Goal: Information Seeking & Learning: Learn about a topic

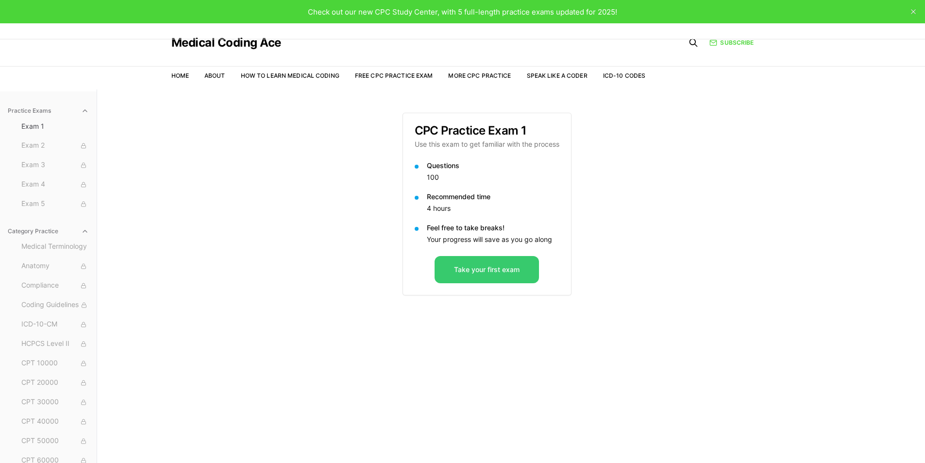
click at [513, 266] on button "Take your first exam" at bounding box center [487, 269] width 104 height 27
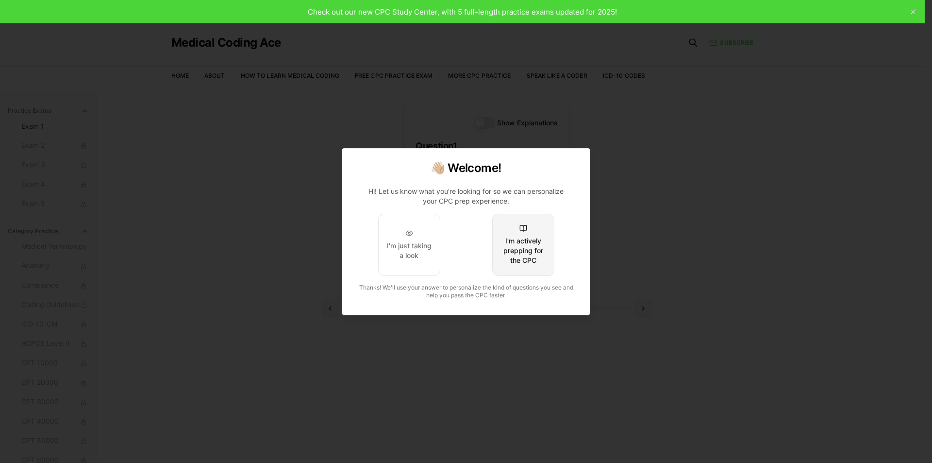
click at [516, 264] on div "I'm actively prepping for the CPC" at bounding box center [524, 250] width 46 height 29
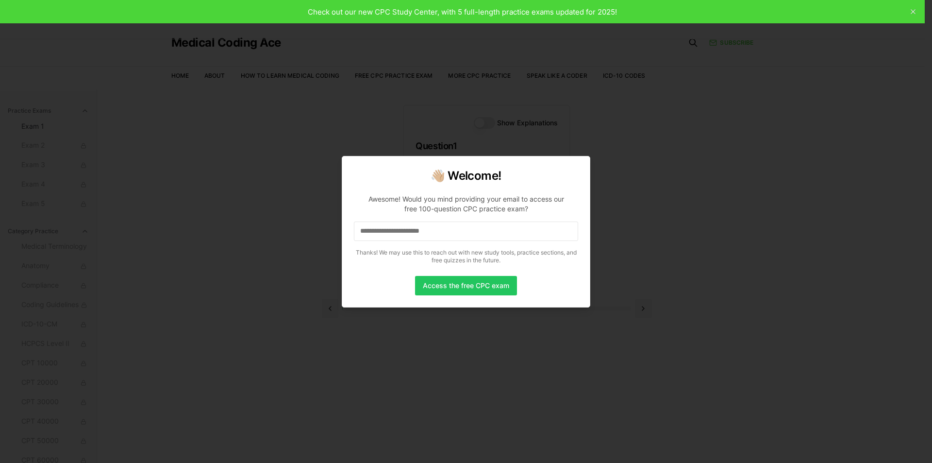
click at [398, 230] on input at bounding box center [466, 230] width 224 height 19
click at [398, 230] on input "*" at bounding box center [466, 230] width 224 height 19
click at [467, 239] on input "**" at bounding box center [466, 230] width 224 height 19
click at [467, 235] on input "***" at bounding box center [466, 230] width 224 height 19
click at [467, 235] on input "****" at bounding box center [466, 230] width 224 height 19
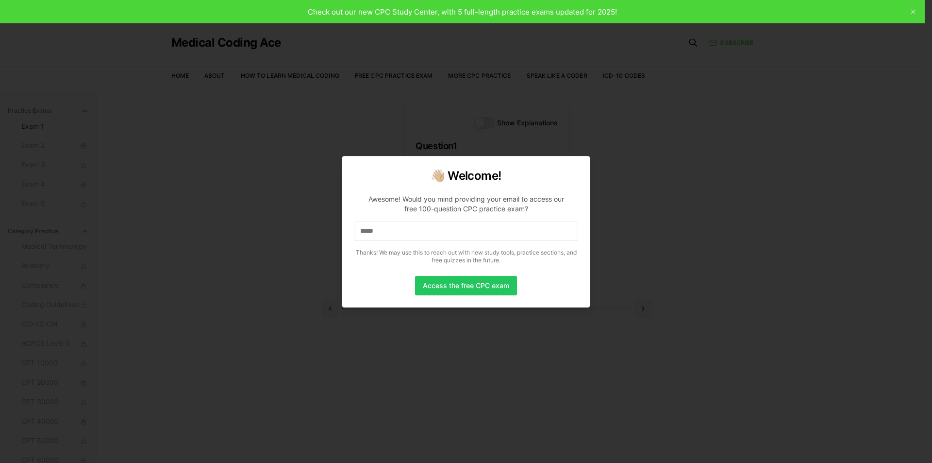
click at [467, 235] on input "*****" at bounding box center [466, 230] width 224 height 19
click at [464, 236] on input "******" at bounding box center [466, 230] width 224 height 19
click at [464, 236] on input "*******" at bounding box center [466, 230] width 224 height 19
click at [464, 236] on input "********" at bounding box center [466, 230] width 224 height 19
click at [464, 236] on input "*********" at bounding box center [466, 230] width 224 height 19
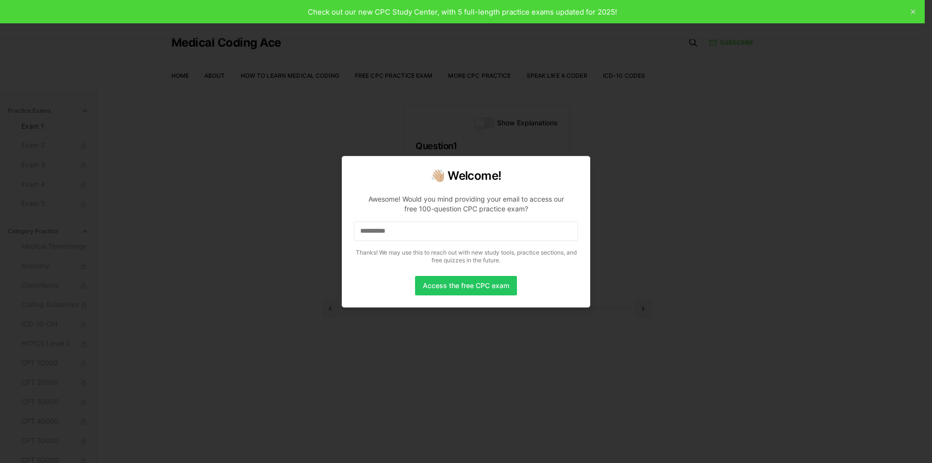
click at [464, 236] on input "**********" at bounding box center [466, 230] width 224 height 19
click at [463, 237] on input "**********" at bounding box center [466, 230] width 224 height 19
click at [461, 237] on input "**********" at bounding box center [466, 230] width 224 height 19
click at [460, 237] on input "**********" at bounding box center [466, 230] width 224 height 19
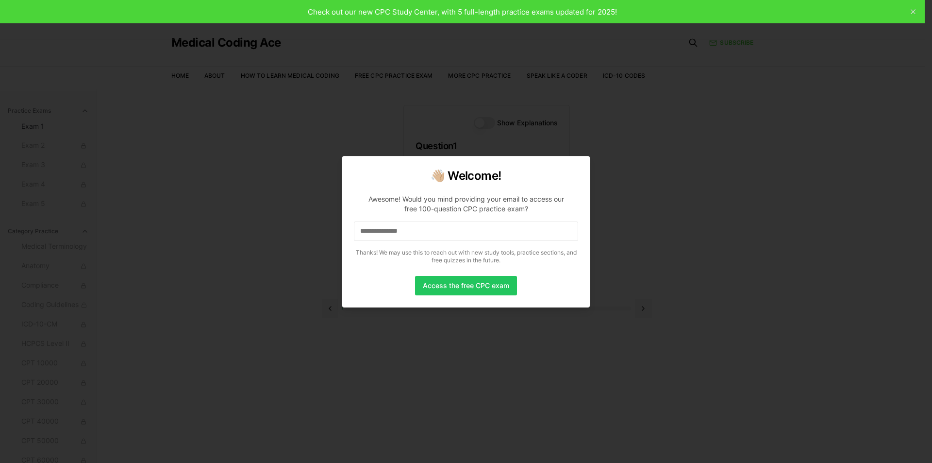
click at [459, 237] on input "**********" at bounding box center [466, 230] width 224 height 19
click at [458, 238] on input "**********" at bounding box center [466, 230] width 224 height 19
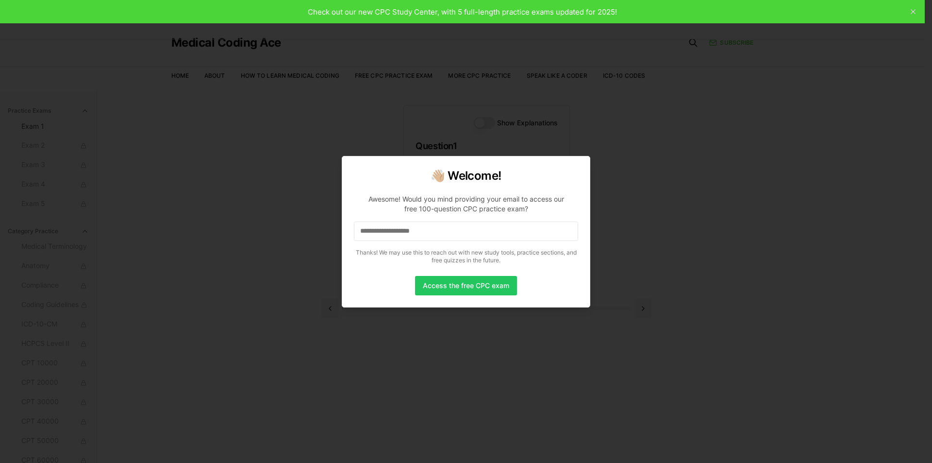
click at [458, 238] on input "**********" at bounding box center [466, 230] width 224 height 19
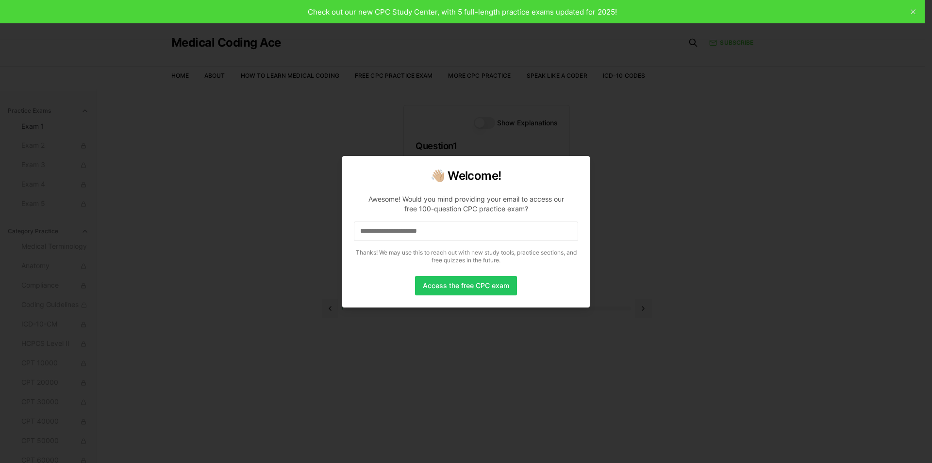
click at [458, 238] on input "**********" at bounding box center [466, 230] width 224 height 19
click at [458, 237] on input "**********" at bounding box center [466, 230] width 224 height 19
click at [458, 236] on input "**********" at bounding box center [466, 230] width 224 height 19
click at [463, 282] on button "Access the free CPC exam" at bounding box center [466, 285] width 102 height 19
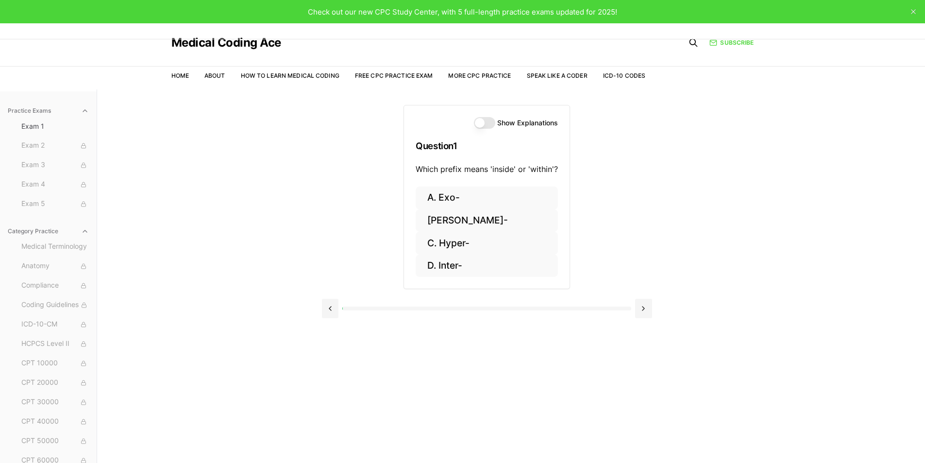
click at [479, 122] on button "Show Explanations" at bounding box center [484, 123] width 21 height 12
click at [479, 121] on button "Show Explanations" at bounding box center [484, 123] width 21 height 12
drag, startPoint x: 420, startPoint y: 168, endPoint x: 458, endPoint y: 166, distance: 38.4
click at [458, 166] on p "Which prefix means 'inside' or 'within'?" at bounding box center [487, 169] width 142 height 12
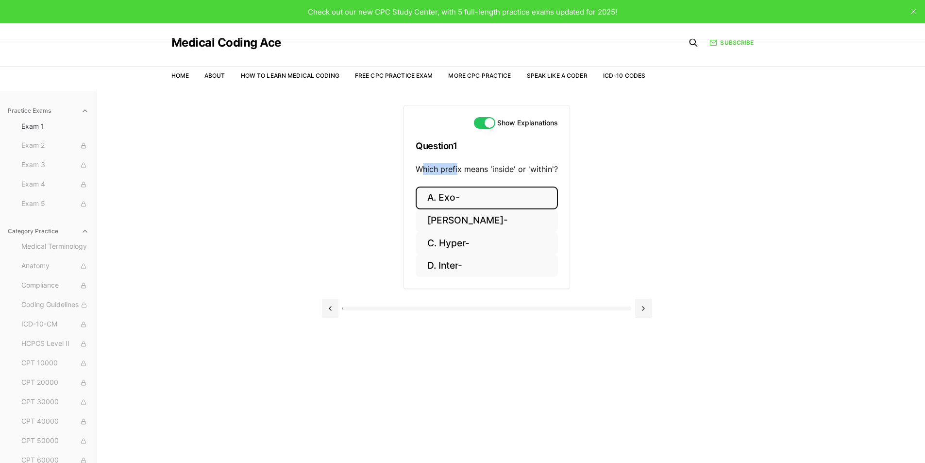
click at [520, 198] on button "A. Exo-" at bounding box center [487, 197] width 142 height 23
click at [471, 224] on button "B. Endo-" at bounding box center [487, 220] width 142 height 23
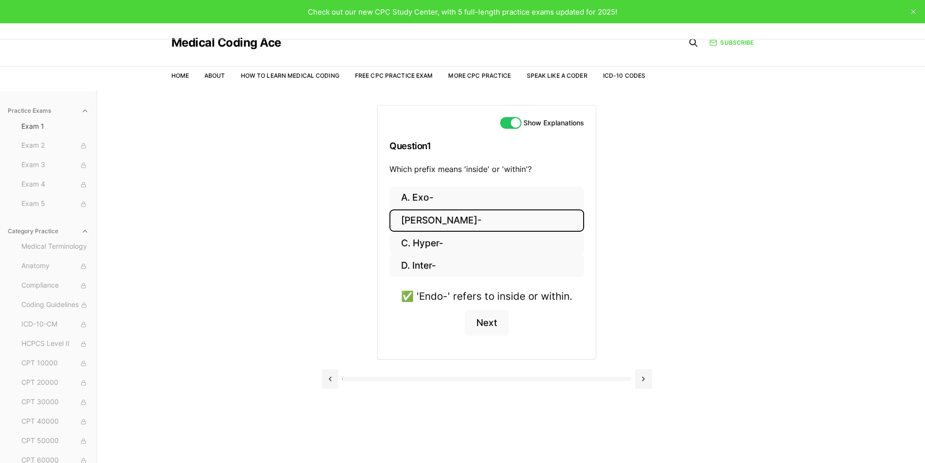
click at [367, 202] on div "Show Explanations Question 1 Which prefix means 'inside' or 'within'? A. Exo- B…" at bounding box center [487, 242] width 330 height 307
click at [514, 119] on button "Show Explanations" at bounding box center [510, 123] width 21 height 12
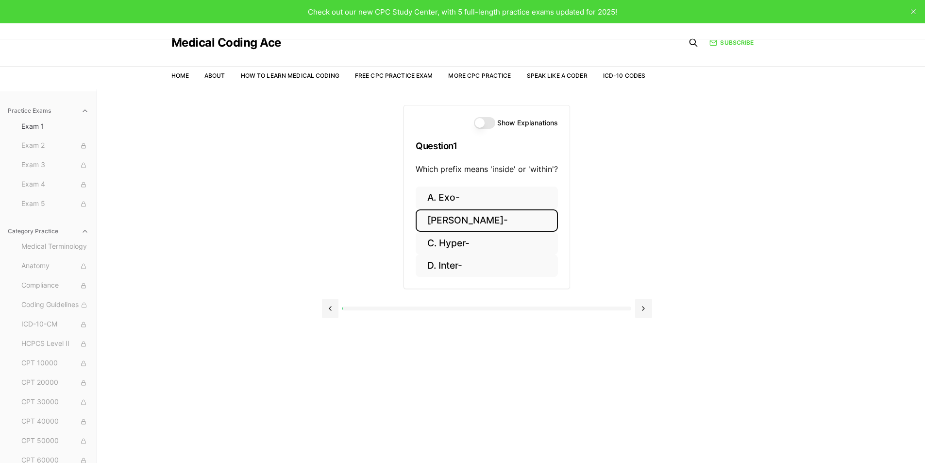
click at [479, 118] on button "Show Explanations" at bounding box center [484, 123] width 21 height 12
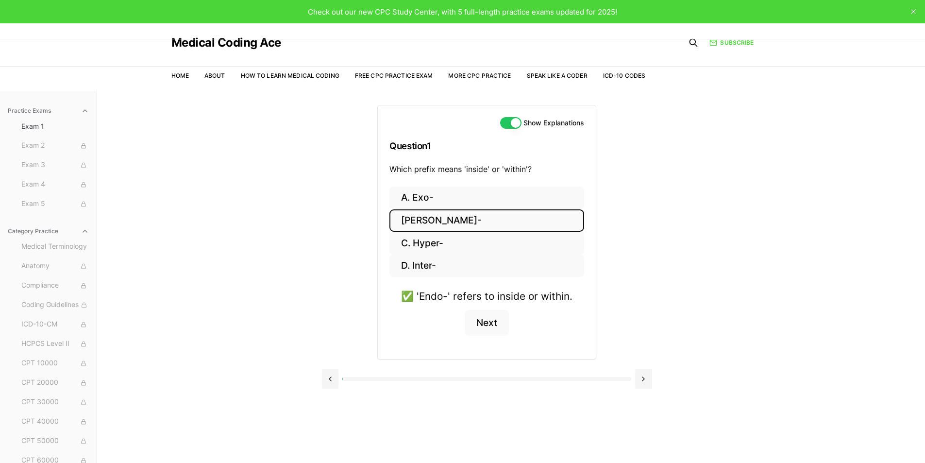
click at [518, 122] on button "Show Explanations" at bounding box center [510, 123] width 21 height 12
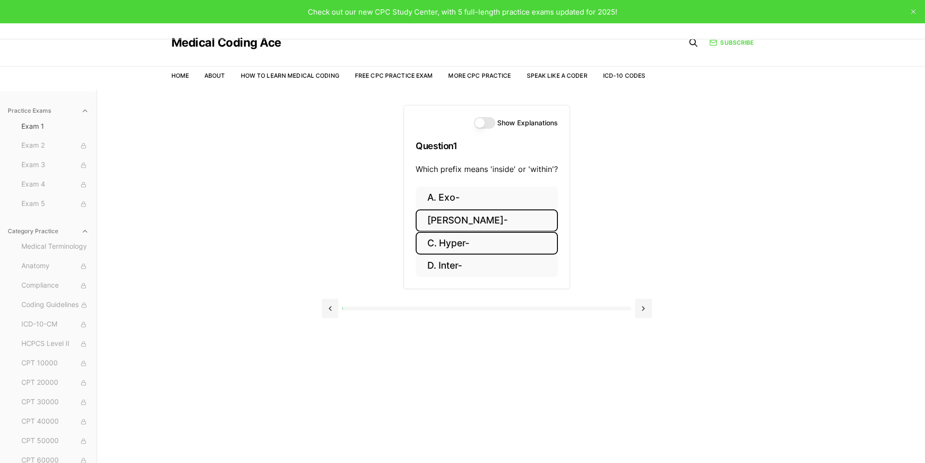
click at [462, 238] on button "C. Hyper-" at bounding box center [487, 243] width 142 height 23
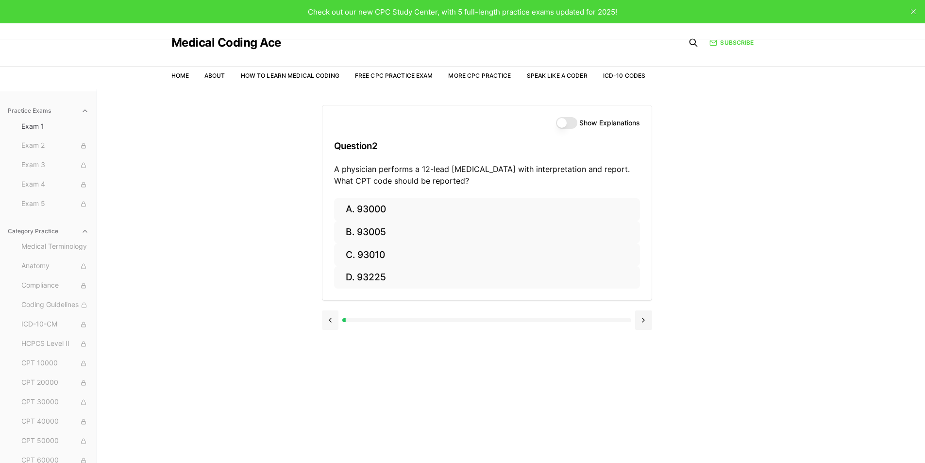
click at [328, 316] on button at bounding box center [330, 319] width 17 height 19
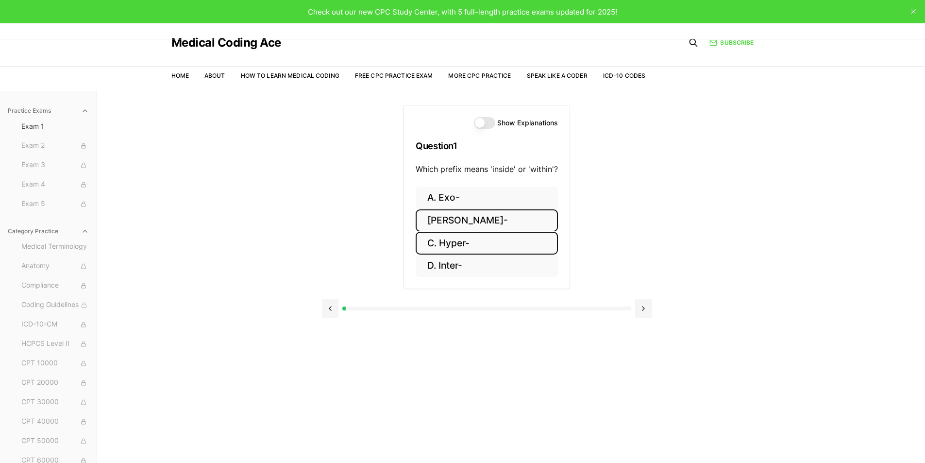
click at [432, 218] on button "B. Endo-" at bounding box center [487, 220] width 142 height 23
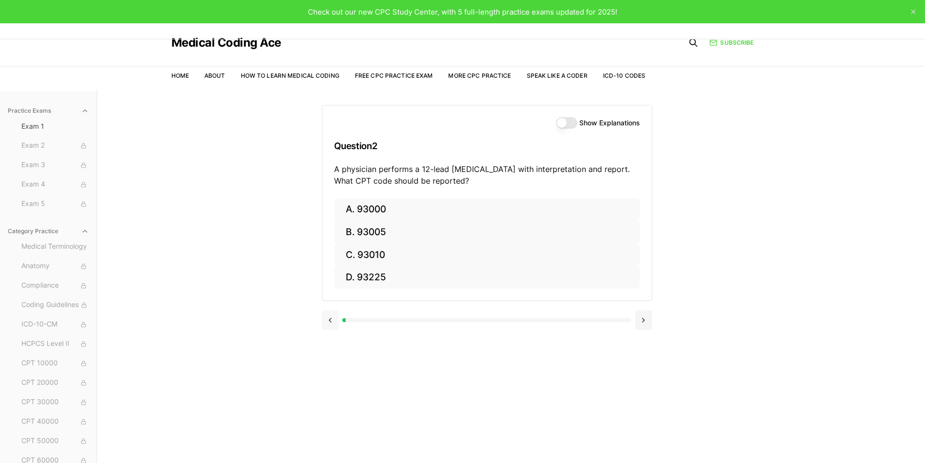
click at [328, 320] on button at bounding box center [330, 319] width 17 height 19
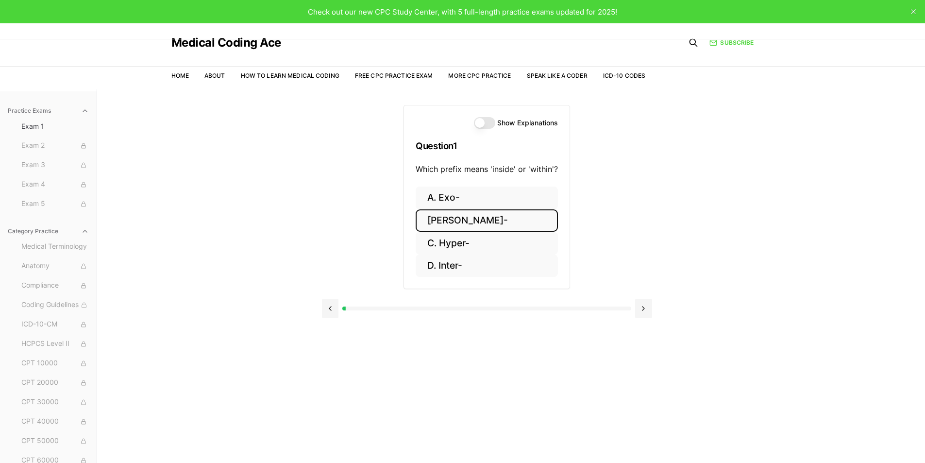
click at [657, 299] on div "Show Explanations Question 1 Which prefix means 'inside' or 'within'? A. Exo- B…" at bounding box center [511, 320] width 379 height 463
click at [650, 303] on button at bounding box center [643, 308] width 17 height 19
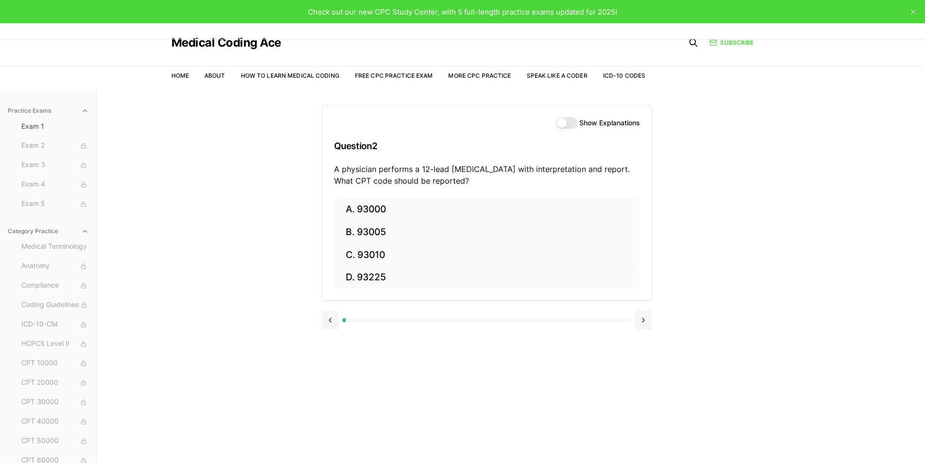
click at [645, 305] on div at bounding box center [487, 319] width 330 height 37
click at [641, 323] on button at bounding box center [643, 319] width 17 height 19
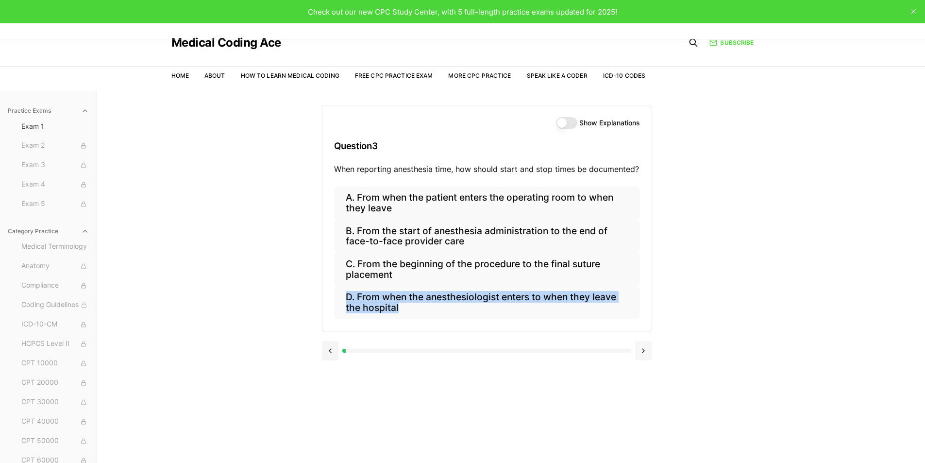
click at [641, 323] on div "A. From when the patient enters the operating room to when they leave B. From t…" at bounding box center [486, 258] width 329 height 144
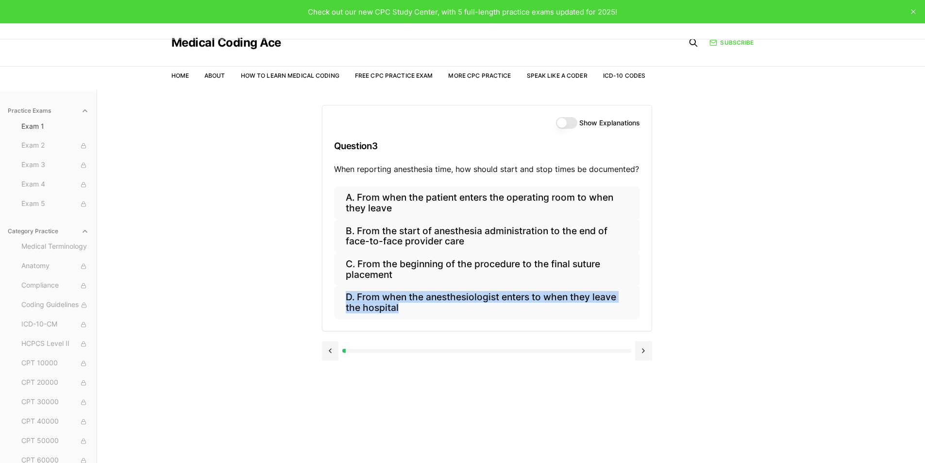
click at [641, 323] on div "A. From when the patient enters the operating room to when they leave B. From t…" at bounding box center [486, 258] width 329 height 144
click at [642, 351] on button at bounding box center [643, 350] width 17 height 19
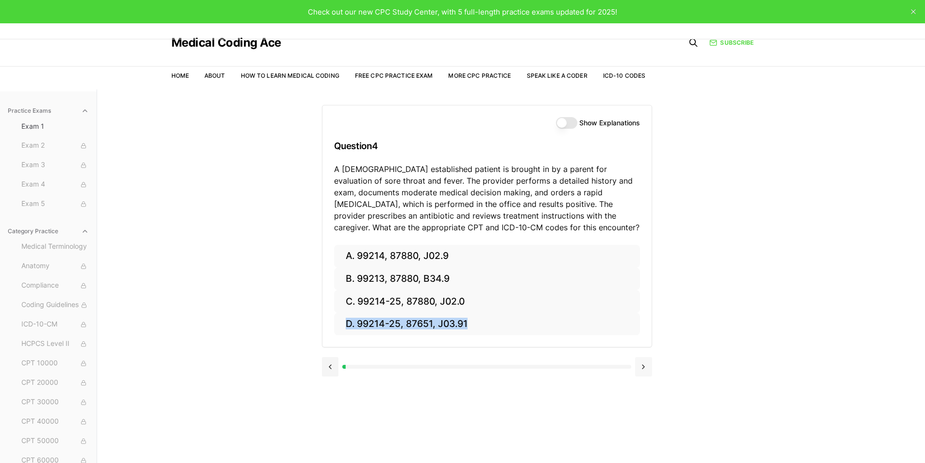
click at [642, 351] on div at bounding box center [487, 365] width 330 height 37
click at [642, 358] on button at bounding box center [643, 366] width 17 height 19
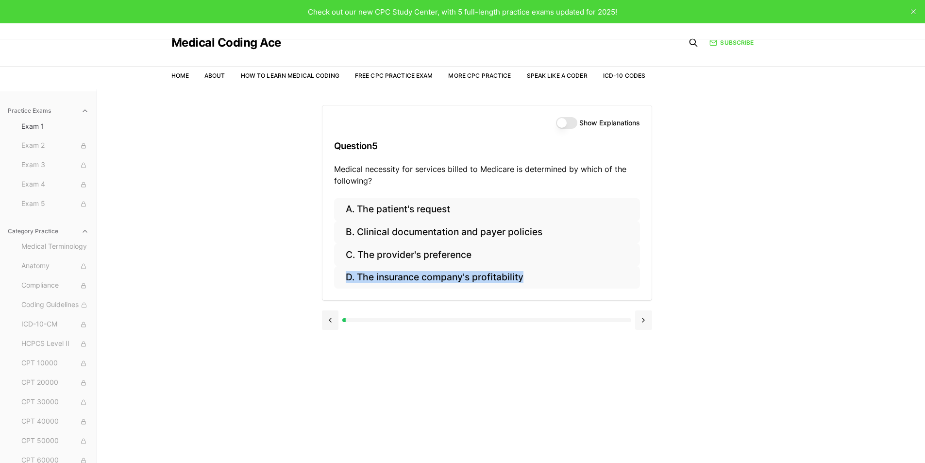
click at [646, 325] on button at bounding box center [643, 319] width 17 height 19
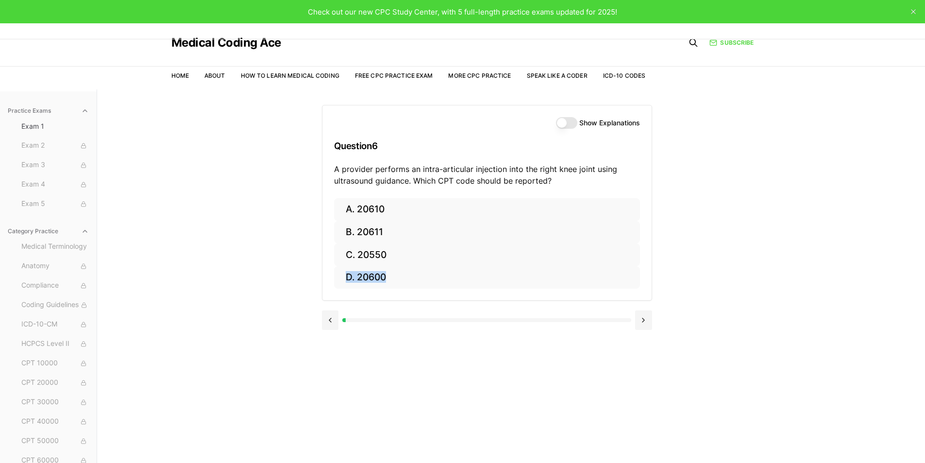
click at [354, 317] on div at bounding box center [487, 319] width 330 height 19
click at [380, 323] on div at bounding box center [487, 319] width 330 height 19
click at [386, 318] on div at bounding box center [487, 319] width 330 height 19
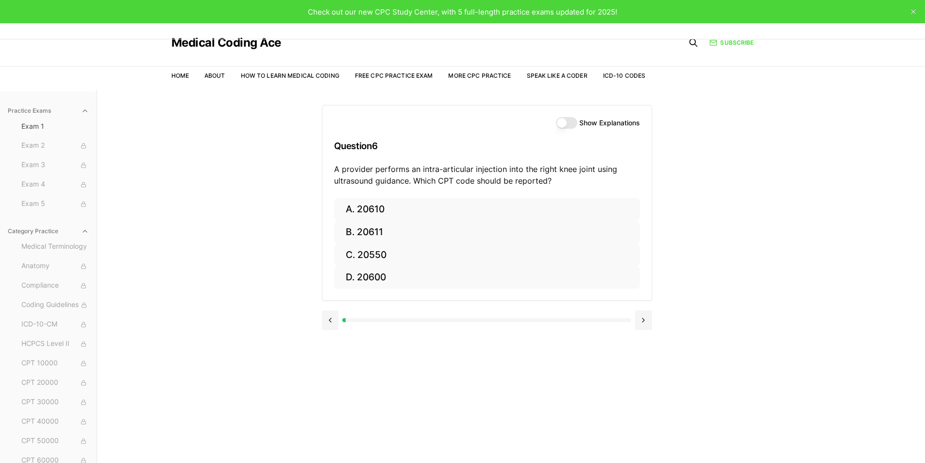
click at [386, 320] on div at bounding box center [486, 320] width 288 height 4
click at [623, 323] on div at bounding box center [487, 319] width 330 height 19
click at [623, 321] on div at bounding box center [487, 319] width 330 height 19
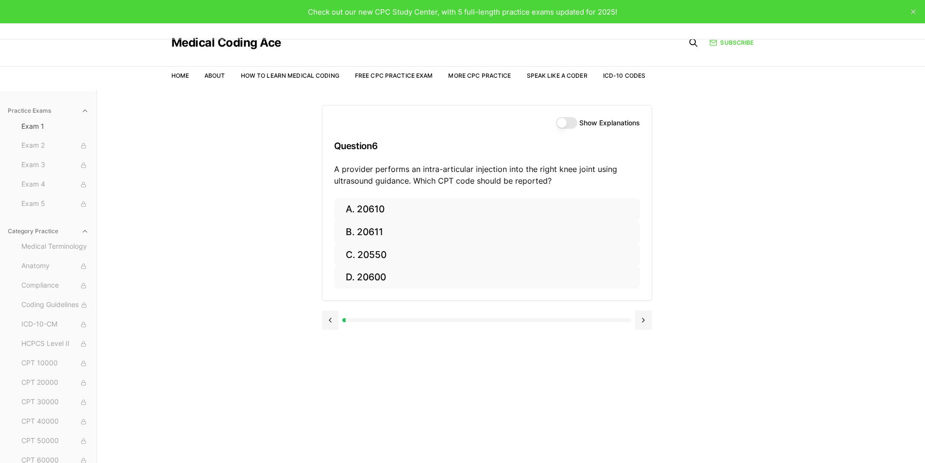
click at [623, 318] on div at bounding box center [486, 320] width 288 height 4
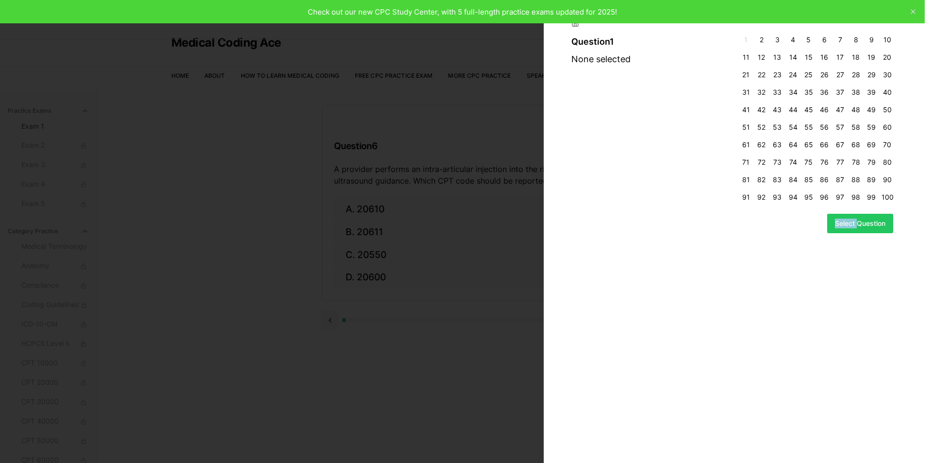
click at [623, 318] on div "Question 1 None selected 1 2 3 4 5 6 7 8 9 10 11 12 13 14 15 16 17 18 19 20 21 …" at bounding box center [738, 231] width 388 height 463
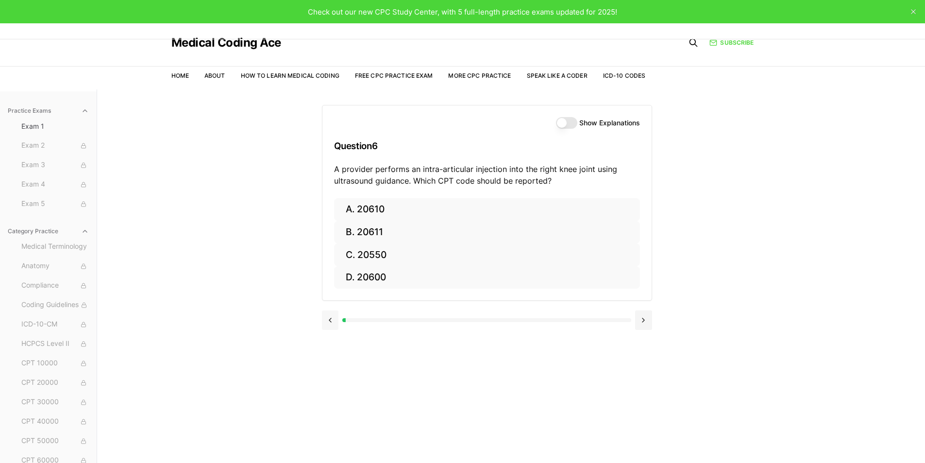
click at [331, 317] on button at bounding box center [330, 319] width 17 height 19
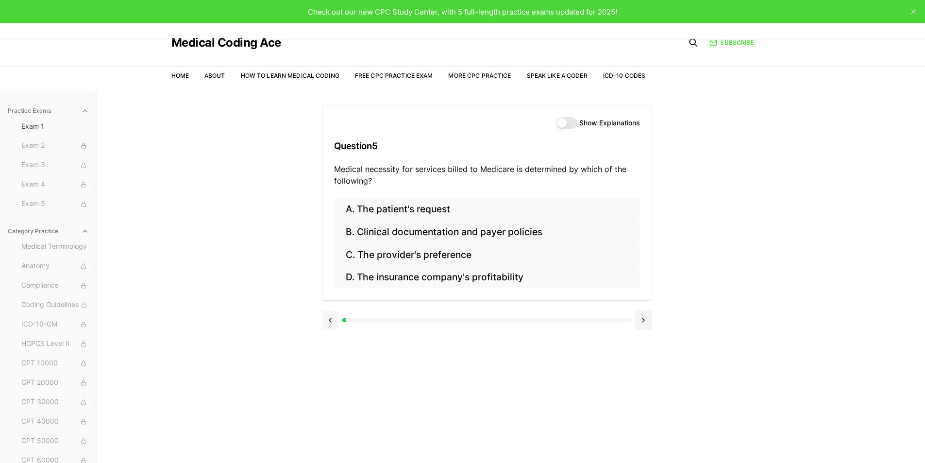
click at [331, 317] on button at bounding box center [330, 319] width 17 height 19
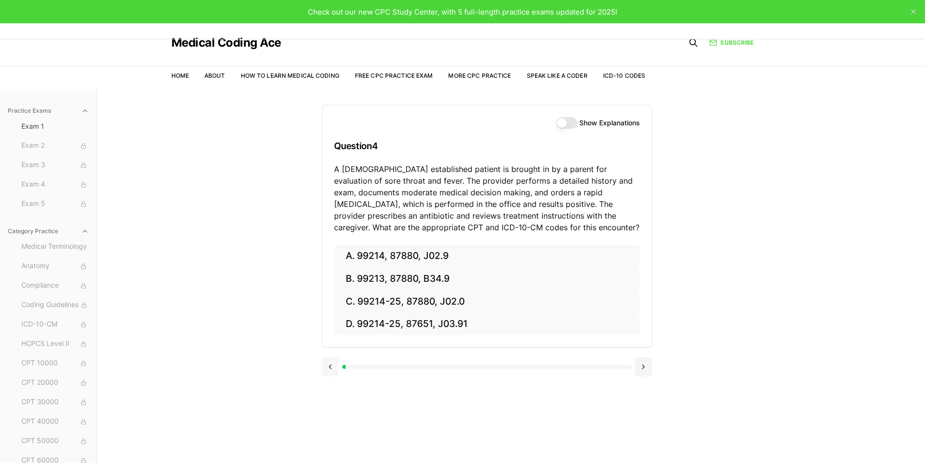
click at [329, 374] on button at bounding box center [330, 366] width 17 height 19
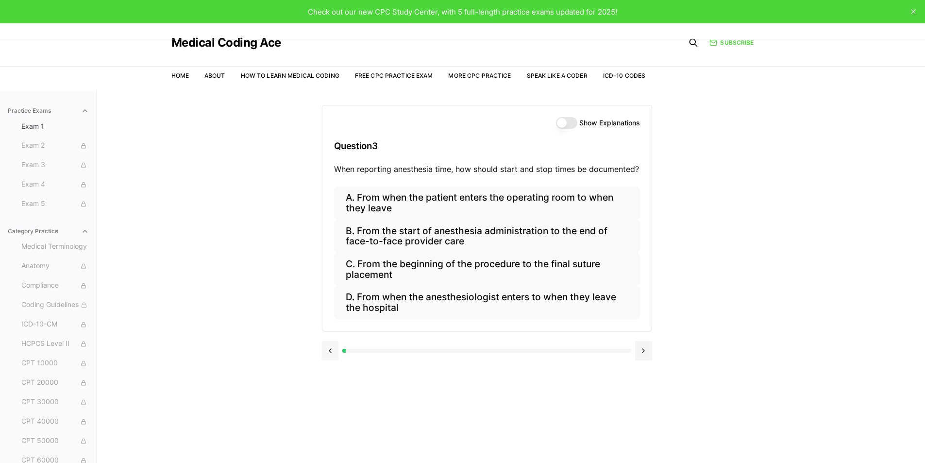
click at [330, 353] on button at bounding box center [330, 350] width 17 height 19
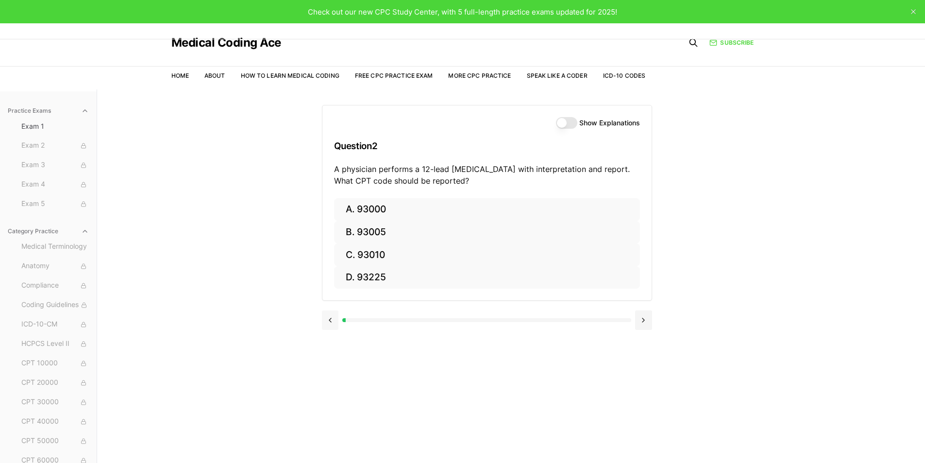
click at [327, 321] on button at bounding box center [330, 319] width 17 height 19
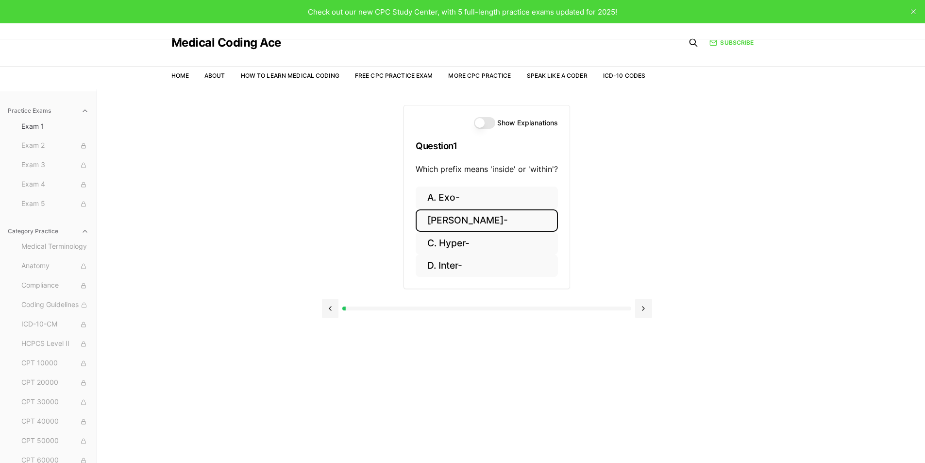
click at [480, 219] on button "B. Endo-" at bounding box center [487, 220] width 142 height 23
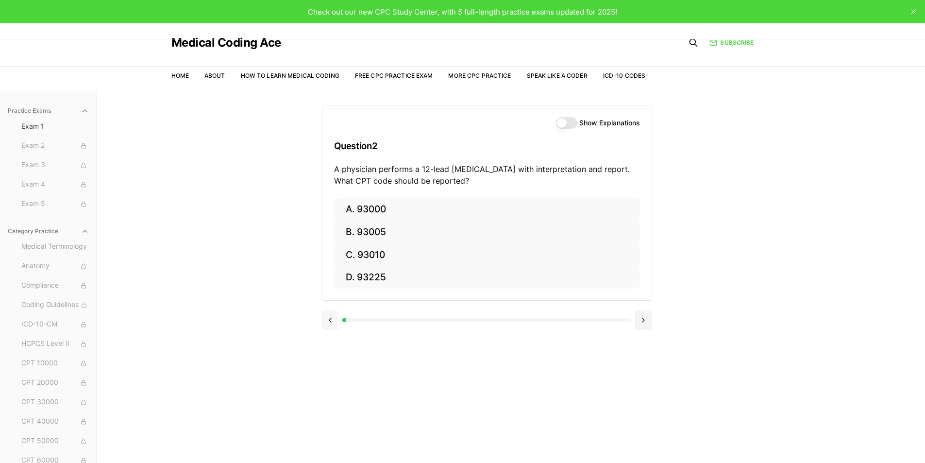
click at [330, 320] on button at bounding box center [330, 319] width 17 height 19
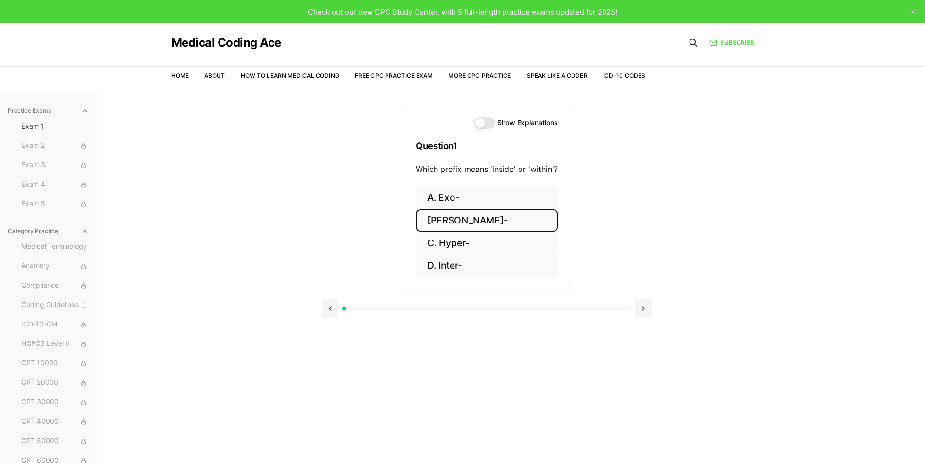
click at [484, 120] on button "Show Explanations" at bounding box center [484, 123] width 21 height 12
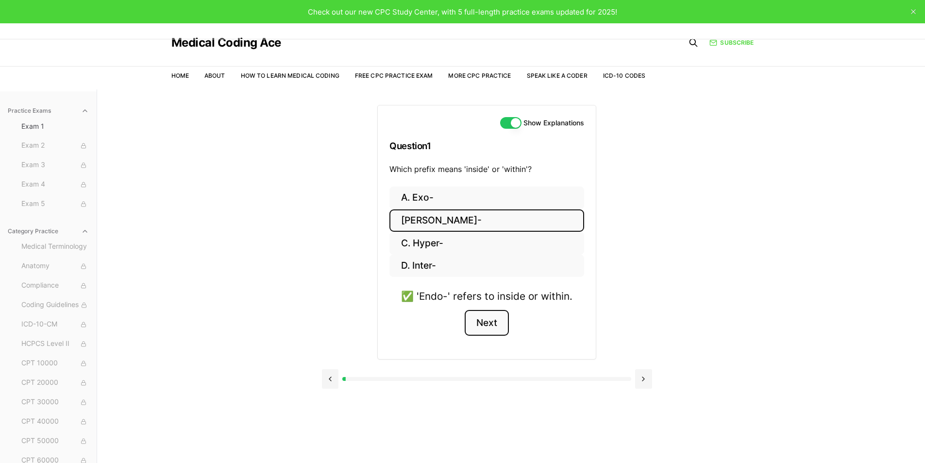
click at [484, 325] on button "Next" at bounding box center [487, 323] width 44 height 26
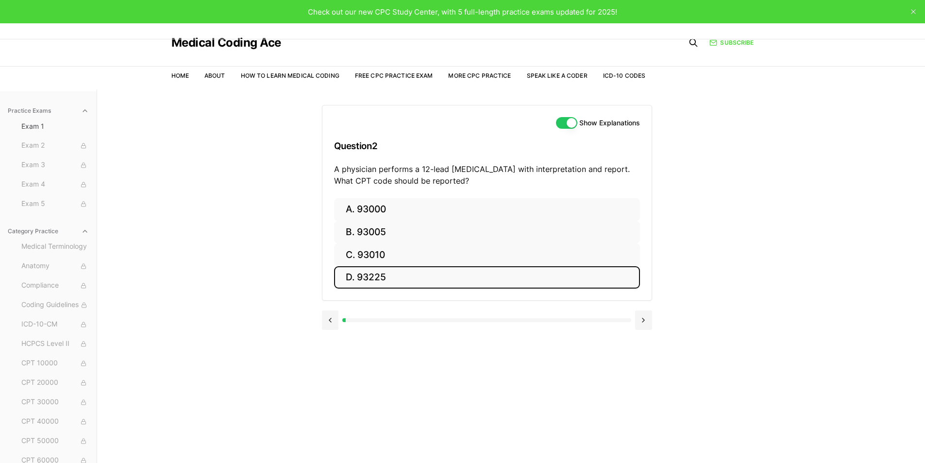
drag, startPoint x: 357, startPoint y: 288, endPoint x: 357, endPoint y: 282, distance: 6.3
click at [357, 284] on button "D. 93225" at bounding box center [487, 277] width 306 height 23
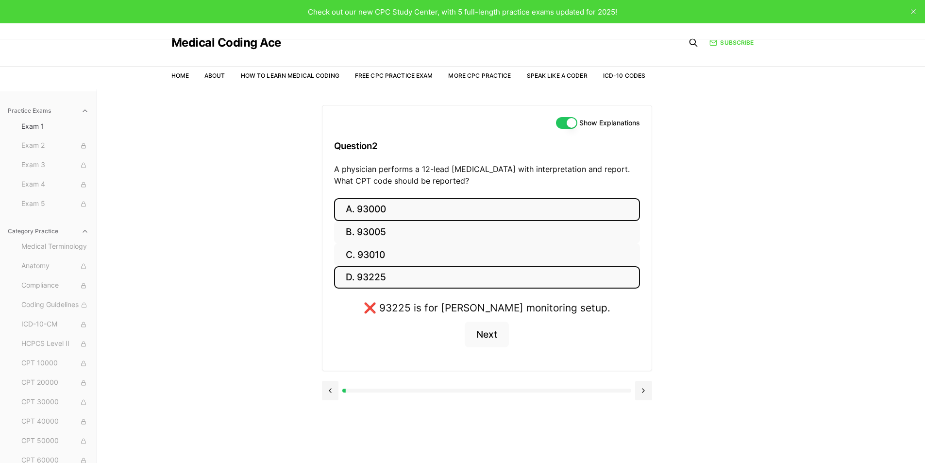
click at [381, 207] on button "A. 93000" at bounding box center [487, 209] width 306 height 23
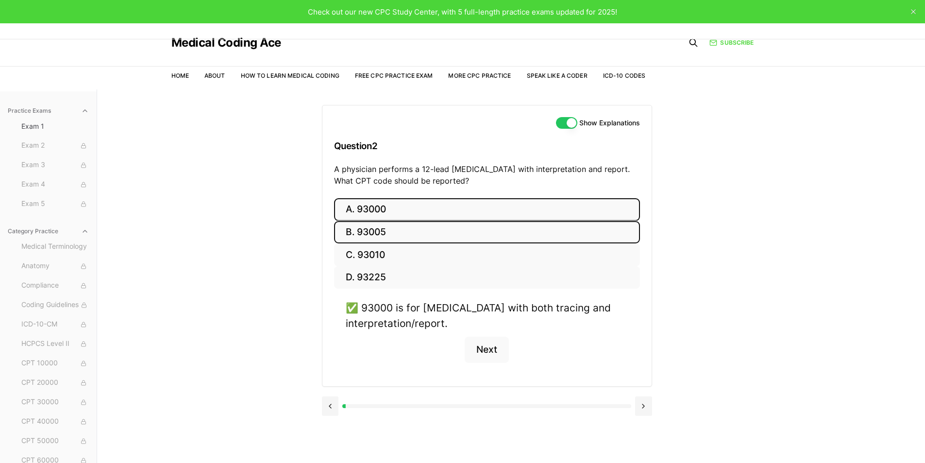
click at [397, 233] on button "B. 93005" at bounding box center [487, 232] width 306 height 23
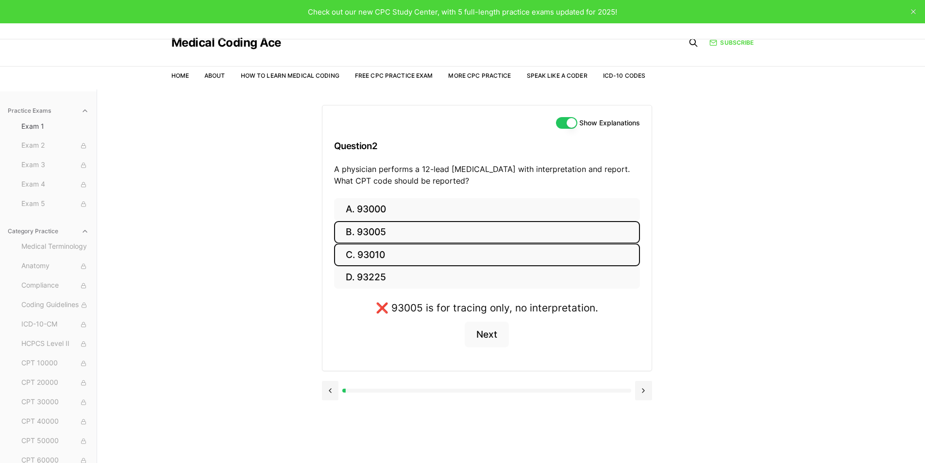
click at [393, 251] on button "C. 93010" at bounding box center [487, 254] width 306 height 23
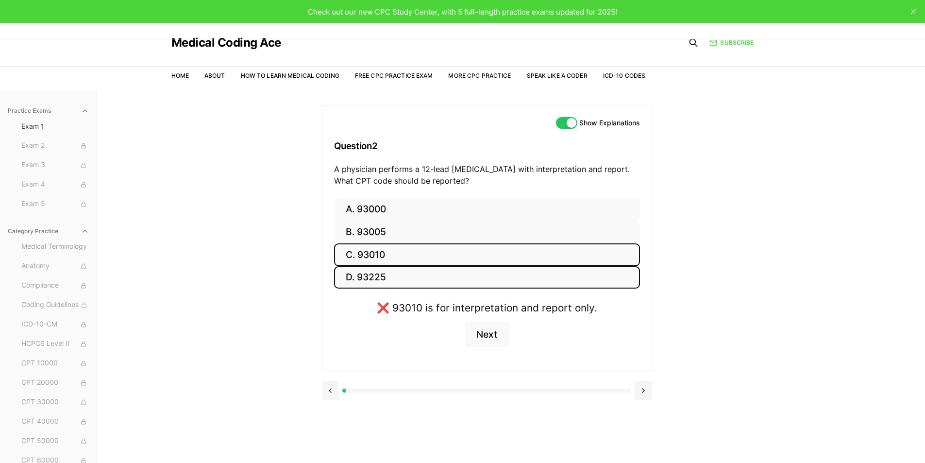
click at [380, 276] on button "D. 93225" at bounding box center [487, 277] width 306 height 23
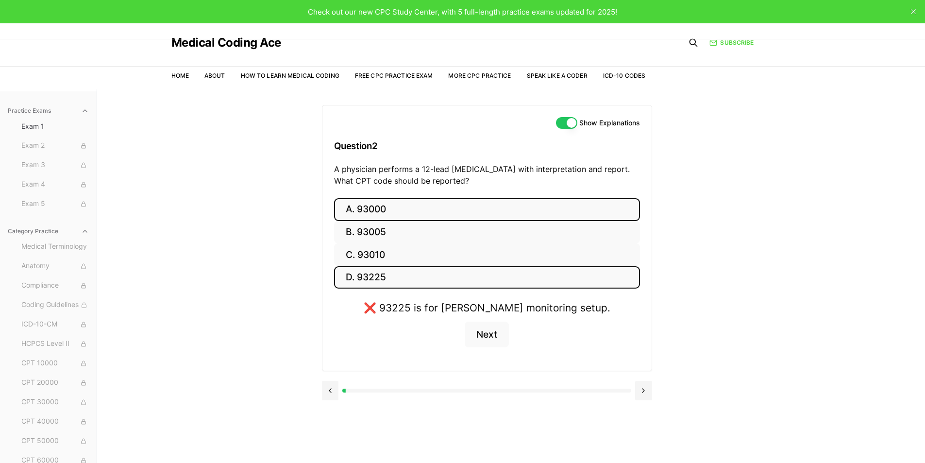
click at [379, 213] on button "A. 93000" at bounding box center [487, 209] width 306 height 23
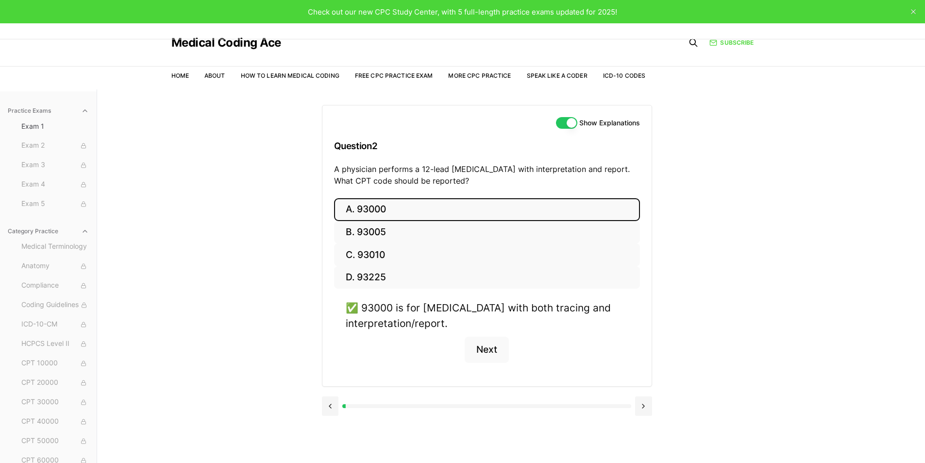
click at [376, 210] on button "A. 93000" at bounding box center [487, 209] width 306 height 23
click at [488, 348] on button "Next" at bounding box center [487, 349] width 44 height 26
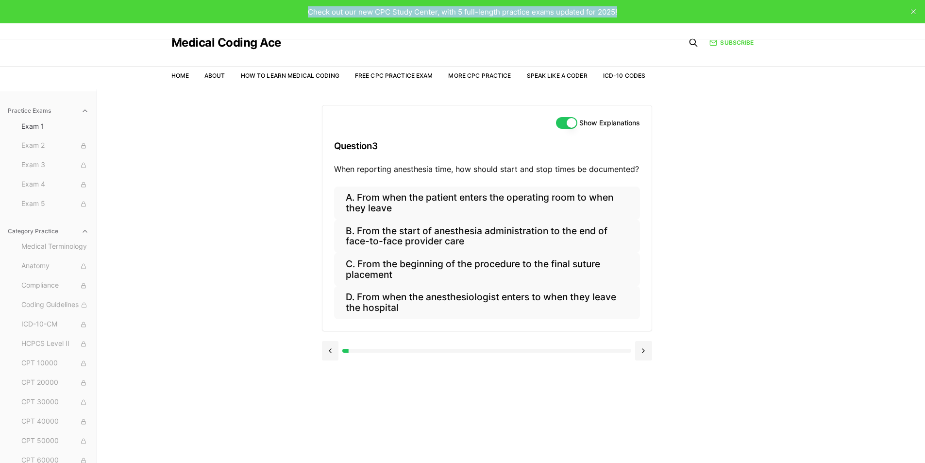
drag, startPoint x: 309, startPoint y: 9, endPoint x: 635, endPoint y: 16, distance: 325.8
click at [635, 16] on div "Check out our new CPC Study Center, with 5 full-length practice exams updated f…" at bounding box center [462, 11] width 925 height 23
click at [782, 191] on div "Practice Exams Exam 1 Exam 2 Exam 3 Exam 4 Exam 5 Category Practice Medical Ter…" at bounding box center [462, 320] width 925 height 463
click at [328, 351] on button at bounding box center [330, 350] width 17 height 19
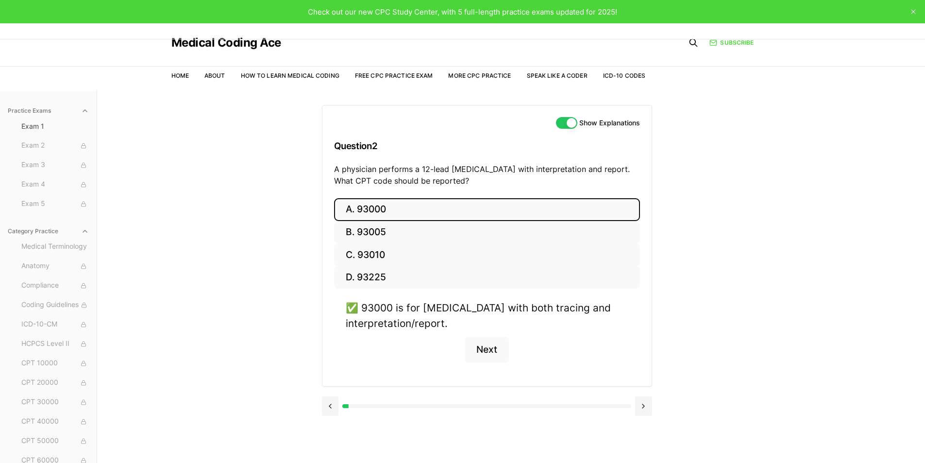
click at [394, 210] on button "A. 93000" at bounding box center [487, 209] width 306 height 23
click at [486, 348] on button "Next" at bounding box center [487, 349] width 44 height 26
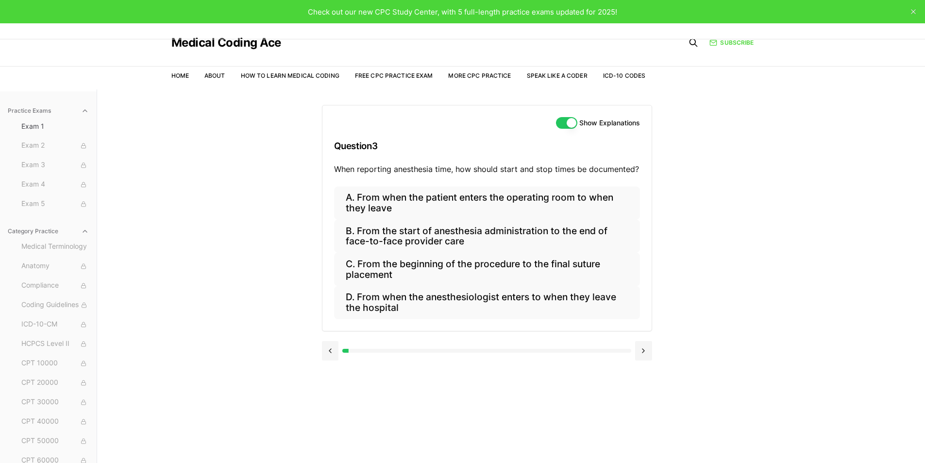
scroll to position [44, 0]
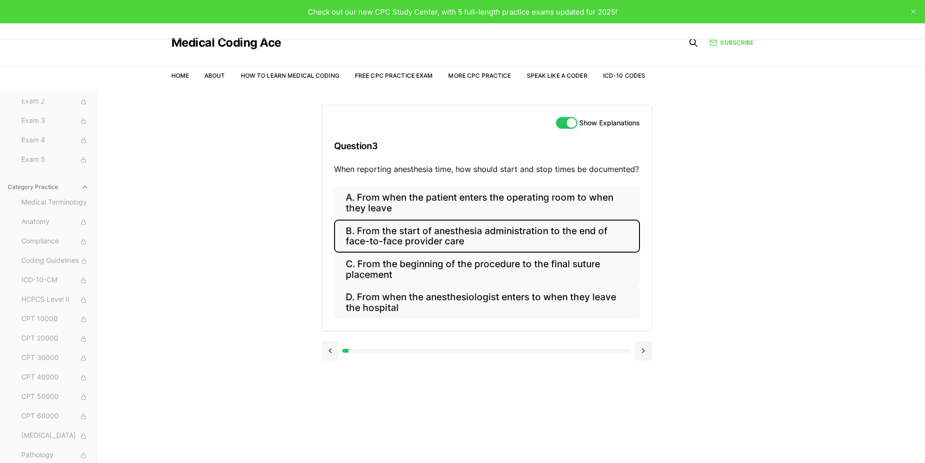
click at [440, 241] on button "B. From the start of anesthesia administration to the end of face-to-face provi…" at bounding box center [487, 235] width 306 height 33
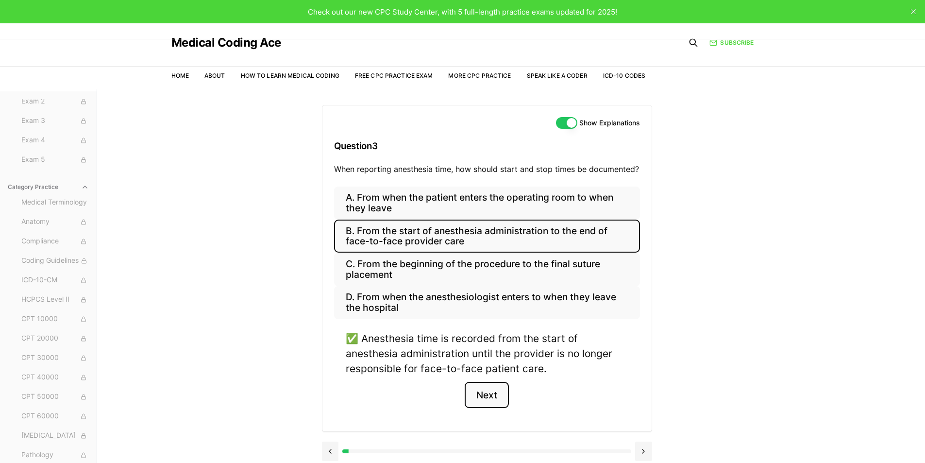
click at [488, 392] on button "Next" at bounding box center [487, 395] width 44 height 26
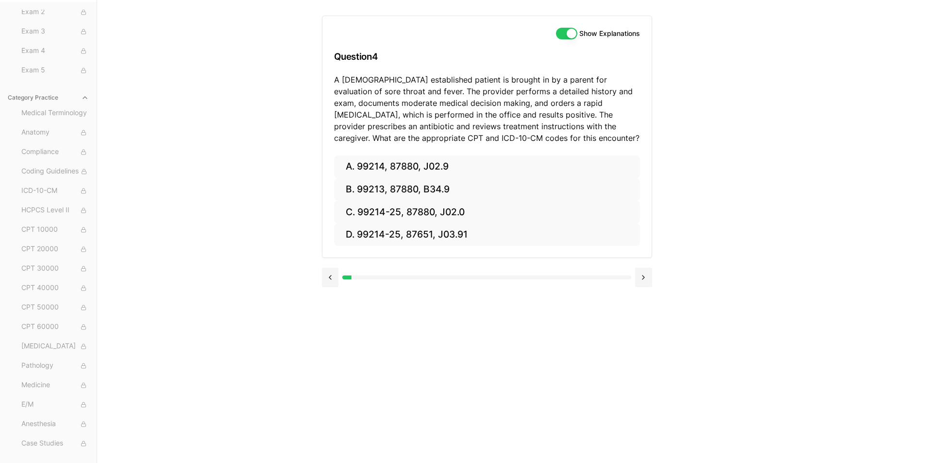
scroll to position [0, 0]
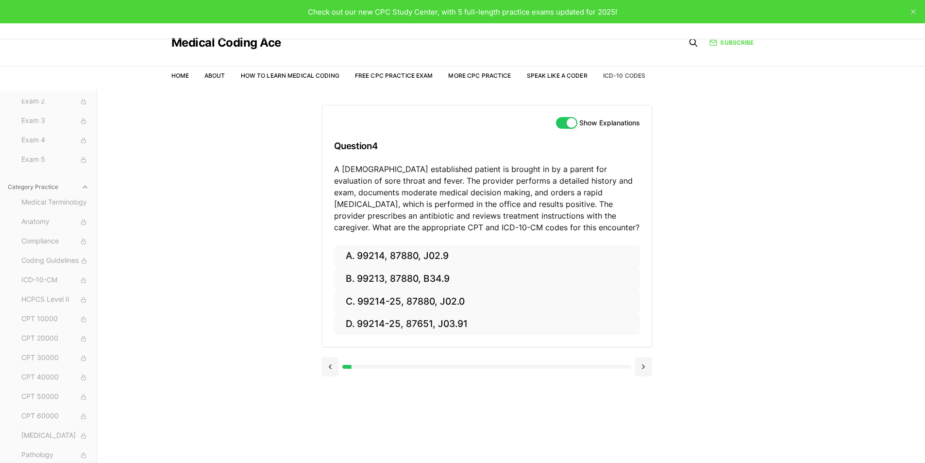
click at [628, 75] on link "ICD-10 Codes" at bounding box center [624, 75] width 42 height 7
click at [639, 363] on button at bounding box center [643, 366] width 17 height 19
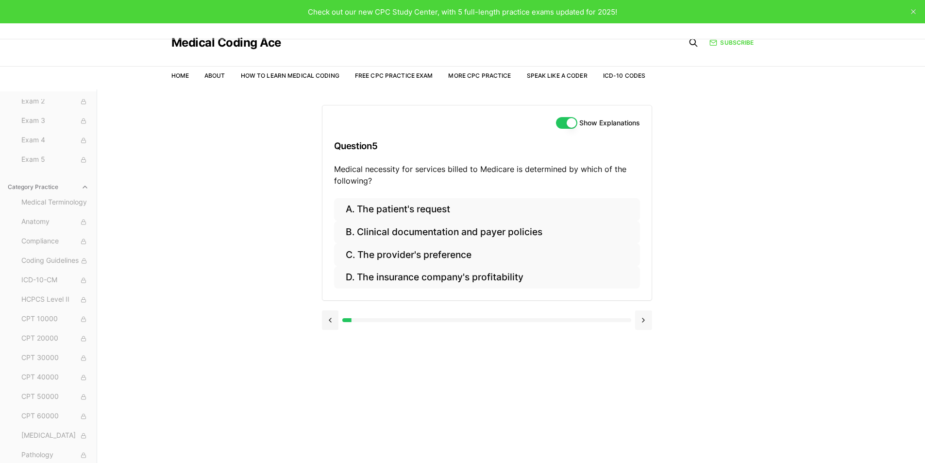
click at [639, 363] on div "Show Explanations Question 5 Medical necessity for services billed to Medicare …" at bounding box center [511, 320] width 379 height 463
click at [325, 323] on button at bounding box center [330, 319] width 17 height 19
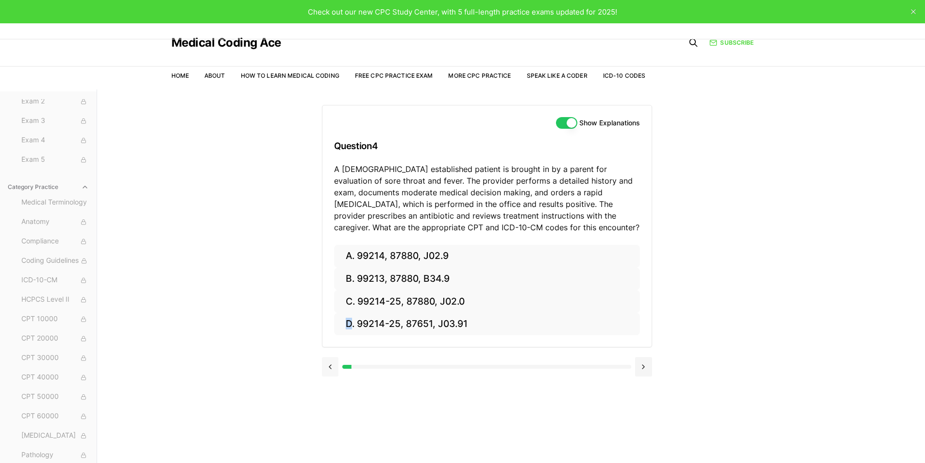
click at [325, 323] on div "A. 99214, 87880, J02.9 B. 99213, 87880, B34.9 C. 99214-25, 87880, J02.0 D. 9921…" at bounding box center [486, 296] width 329 height 102
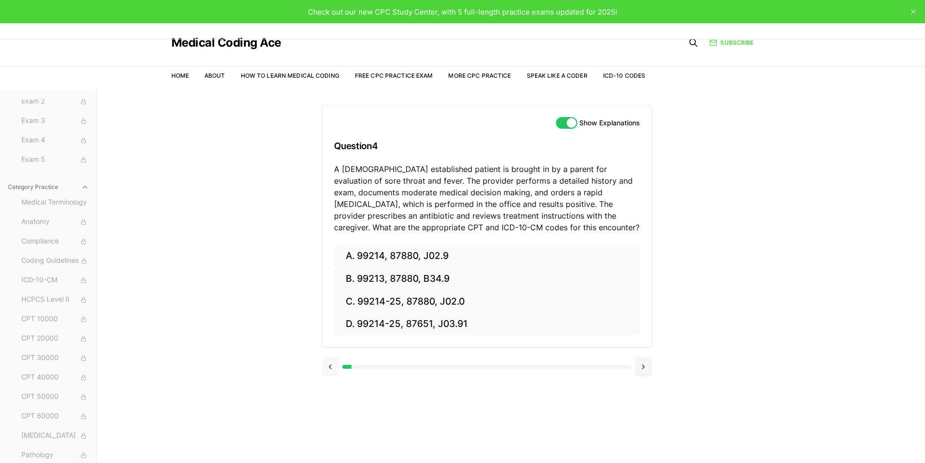
click at [329, 363] on button at bounding box center [330, 366] width 17 height 19
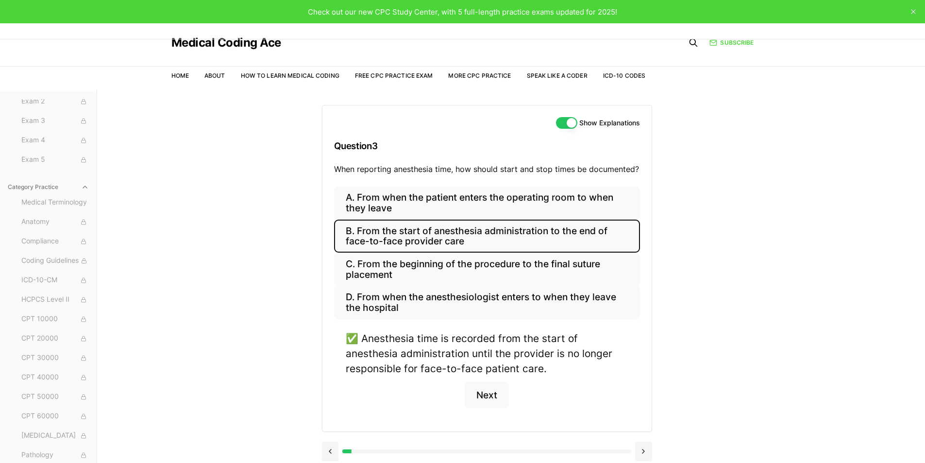
scroll to position [49, 0]
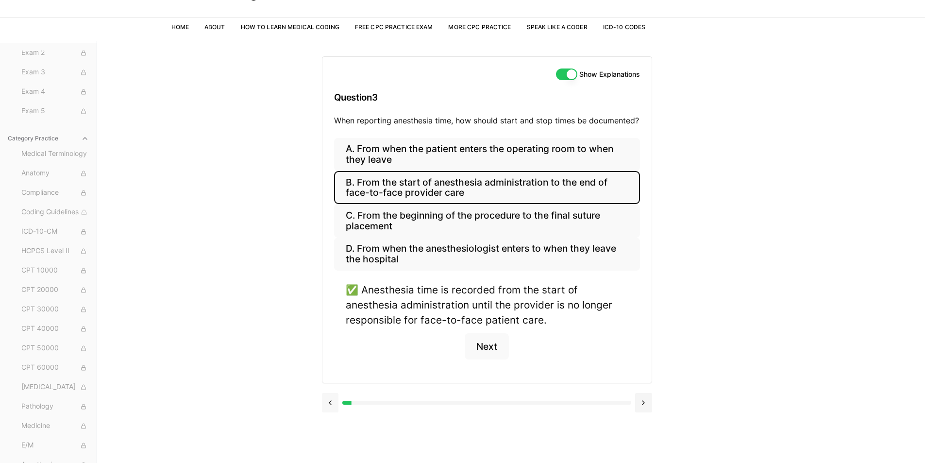
click at [333, 409] on button at bounding box center [330, 402] width 17 height 19
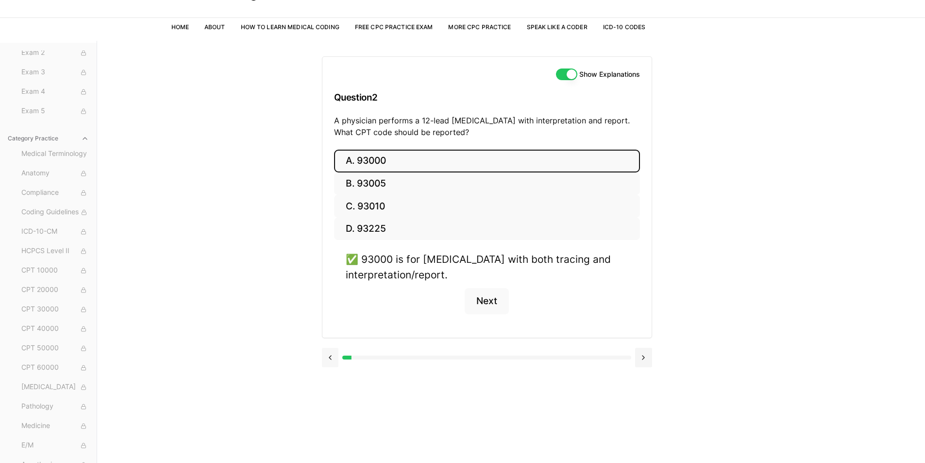
click at [333, 409] on div "Show Explanations Question 2 A physician performs a 12-lead ECG with interpreta…" at bounding box center [511, 272] width 379 height 463
click at [336, 364] on button at bounding box center [330, 357] width 17 height 19
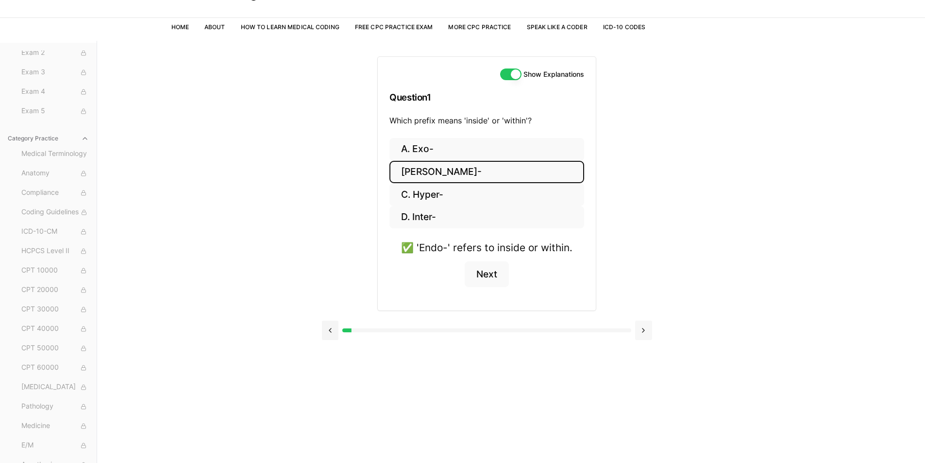
click at [641, 324] on button at bounding box center [643, 329] width 17 height 19
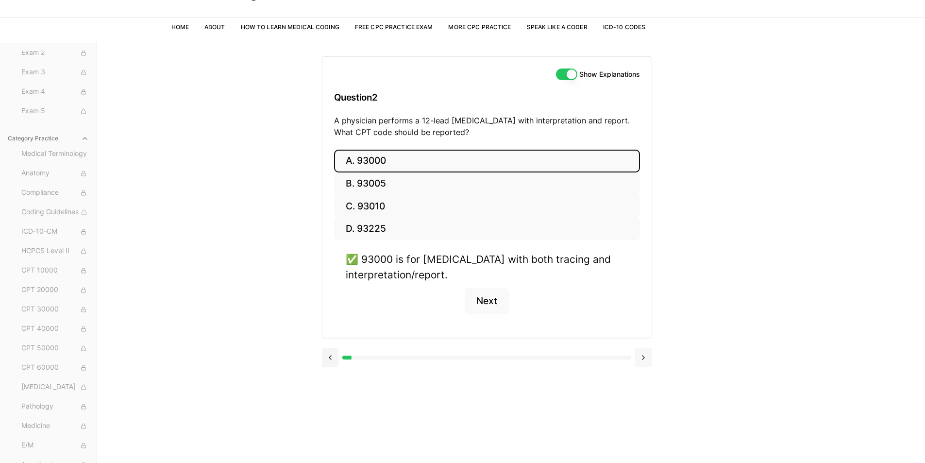
click at [644, 362] on button at bounding box center [643, 357] width 17 height 19
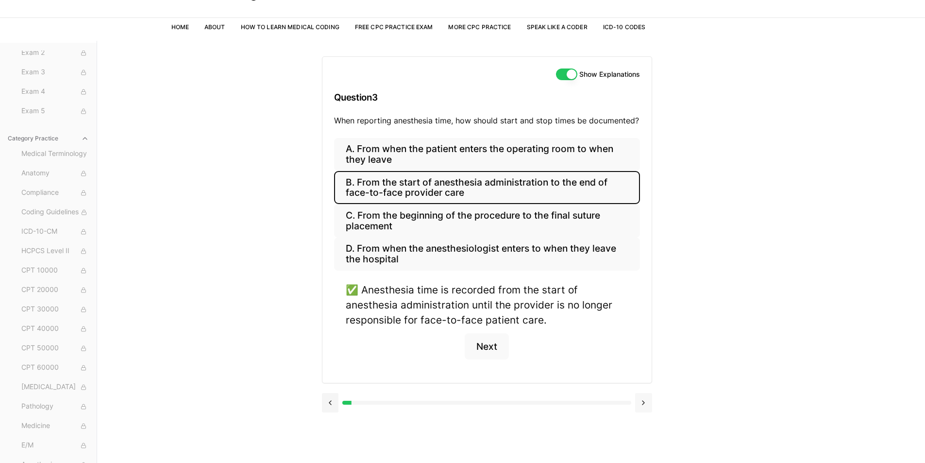
click at [642, 403] on button at bounding box center [643, 402] width 17 height 19
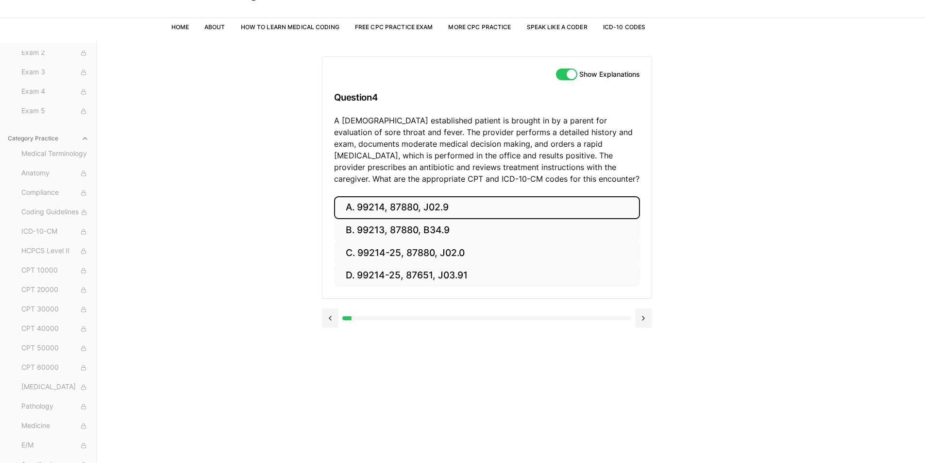
click at [379, 208] on button "A. 99214, 87880, J02.9" at bounding box center [487, 207] width 306 height 23
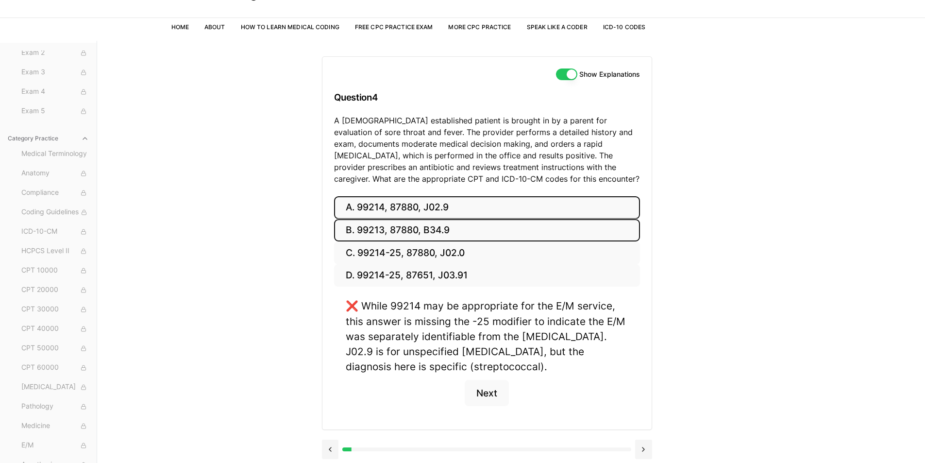
click at [382, 230] on button "B. 99213, 87880, B34.9" at bounding box center [487, 230] width 306 height 23
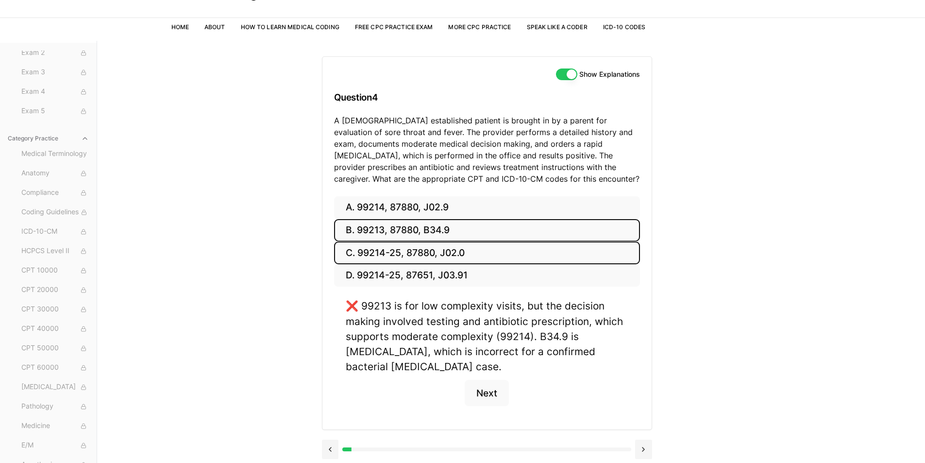
click at [378, 259] on button "C. 99214-25, 87880, J02.0" at bounding box center [487, 252] width 306 height 23
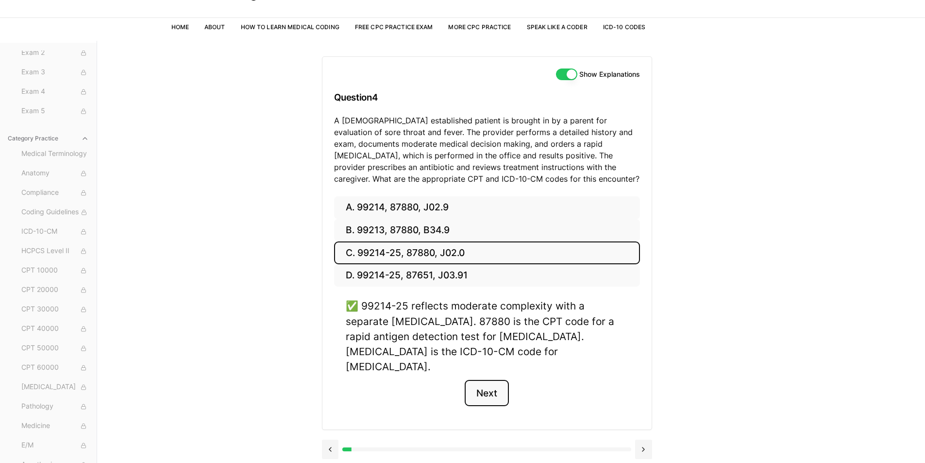
click at [496, 386] on button "Next" at bounding box center [487, 393] width 44 height 26
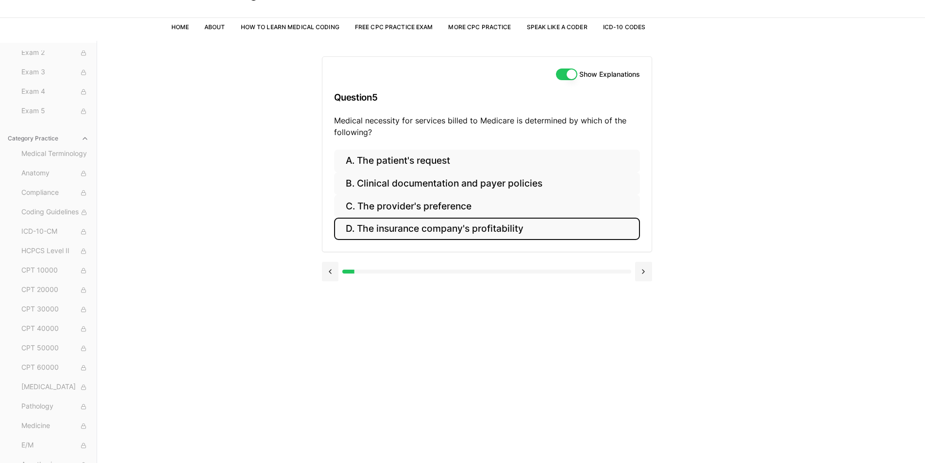
click at [429, 231] on button "D. The insurance company's profitability" at bounding box center [487, 229] width 306 height 23
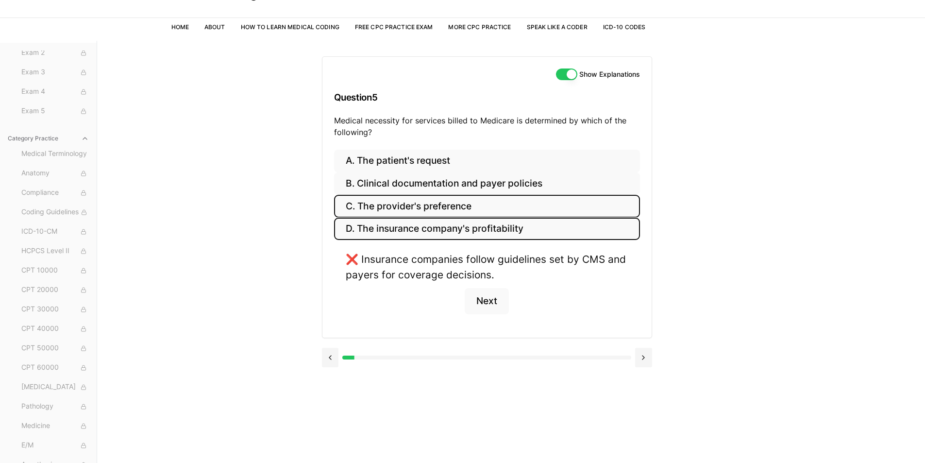
click at [432, 213] on button "C. The provider's preference" at bounding box center [487, 206] width 306 height 23
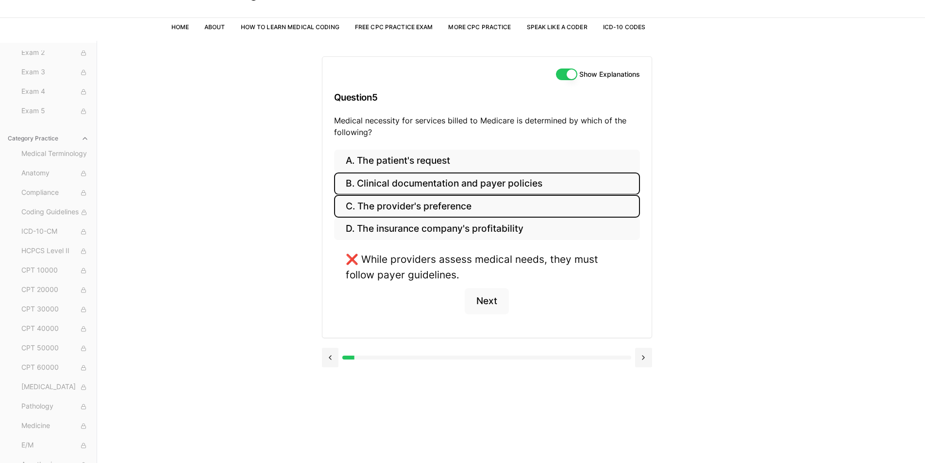
click at [437, 183] on button "B. Clinical documentation and payer policies" at bounding box center [487, 183] width 306 height 23
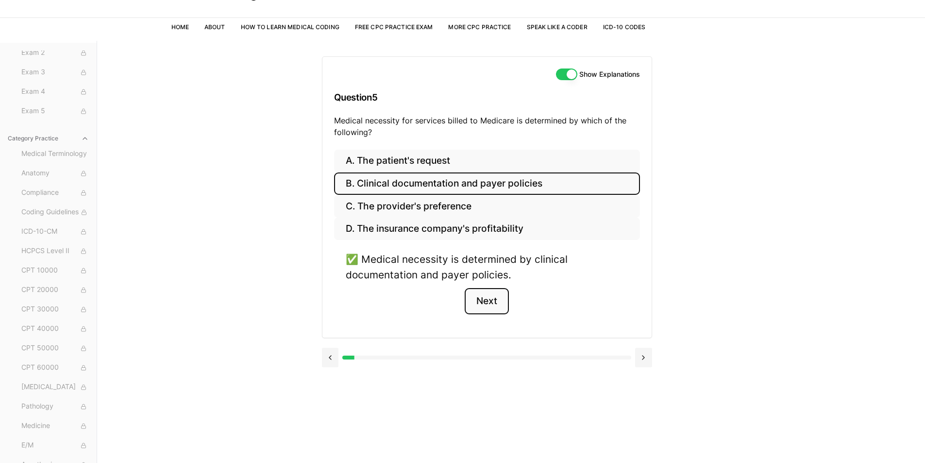
click at [485, 298] on button "Next" at bounding box center [487, 301] width 44 height 26
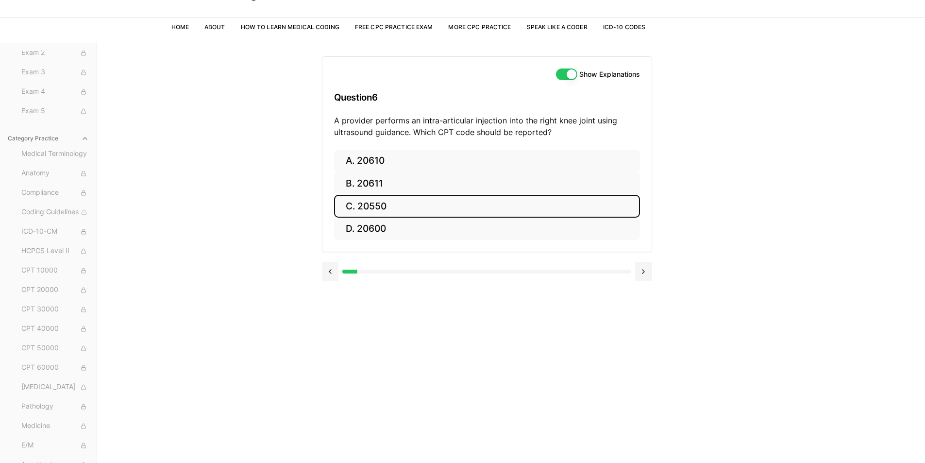
click at [387, 207] on button "C. 20550" at bounding box center [487, 206] width 306 height 23
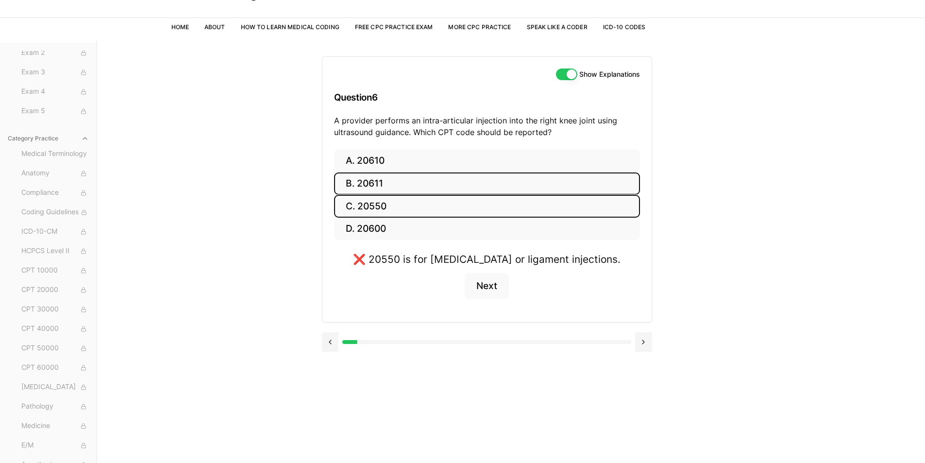
click at [391, 194] on button "B. 20611" at bounding box center [487, 183] width 306 height 23
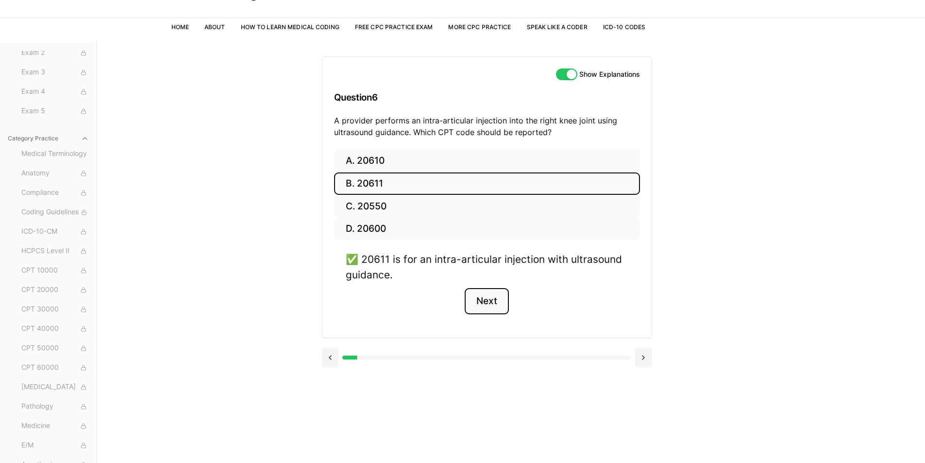
click at [483, 295] on button "Next" at bounding box center [487, 301] width 44 height 26
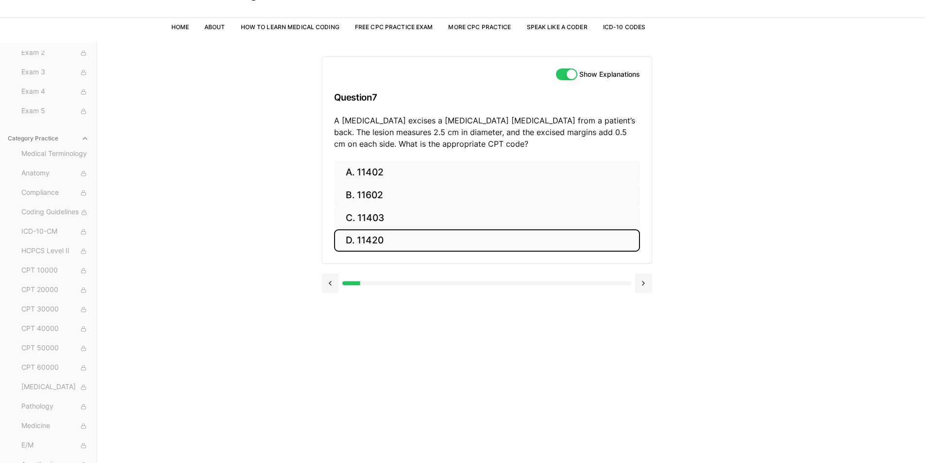
click at [420, 235] on button "D. 11420" at bounding box center [487, 240] width 306 height 23
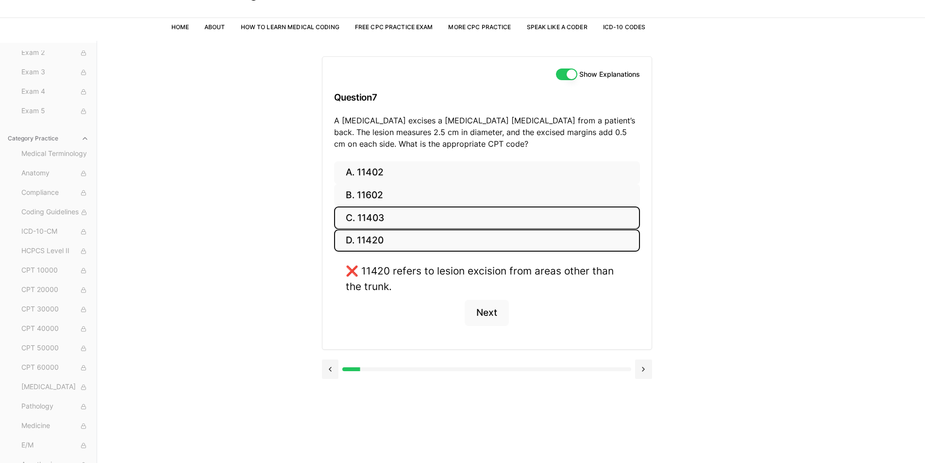
click at [419, 218] on button "C. 11403" at bounding box center [487, 217] width 306 height 23
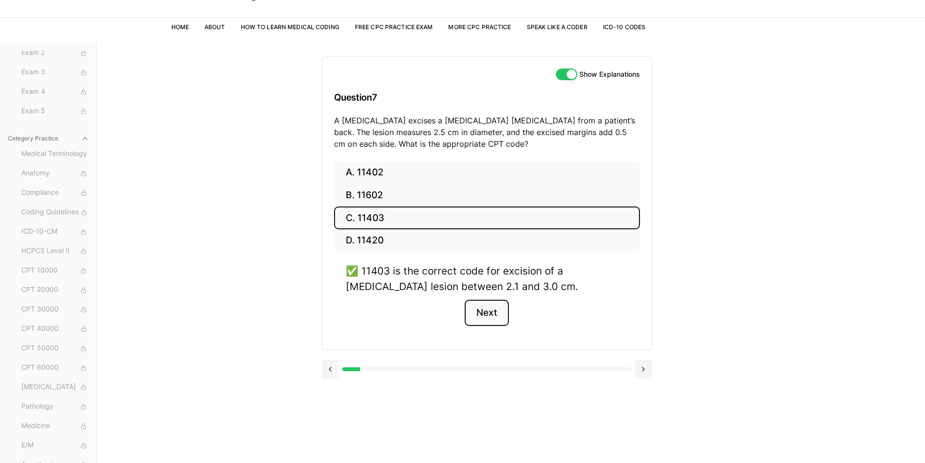
click at [494, 318] on button "Next" at bounding box center [487, 313] width 44 height 26
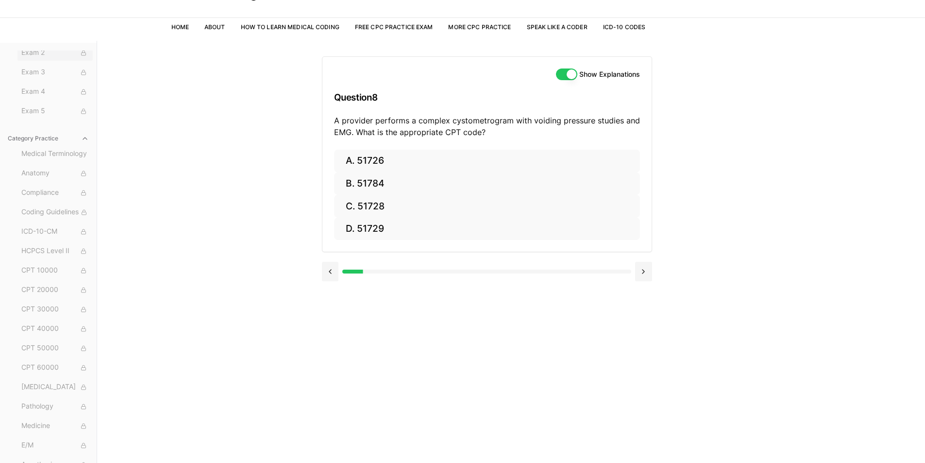
click at [25, 55] on span "Exam 2" at bounding box center [54, 53] width 67 height 11
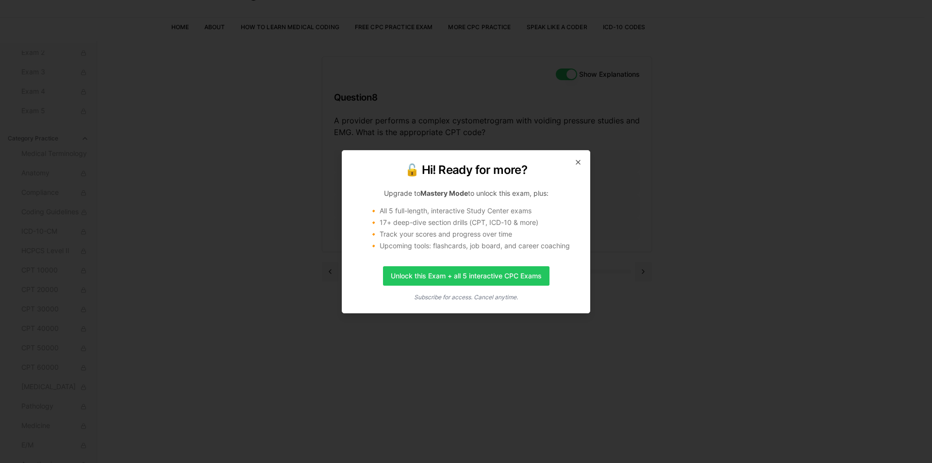
click at [579, 166] on div "🔓 Hi! Ready for more? Upgrade to Mastery Mode to unlock this exam, plus: 🔸 All …" at bounding box center [466, 231] width 249 height 163
click at [578, 162] on icon "button" at bounding box center [578, 162] width 4 height 4
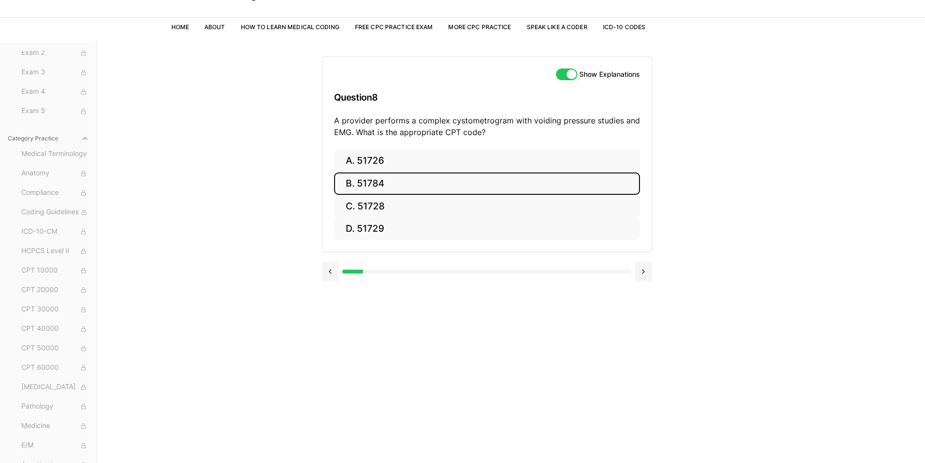
click at [420, 176] on button "B. 51784" at bounding box center [487, 183] width 306 height 23
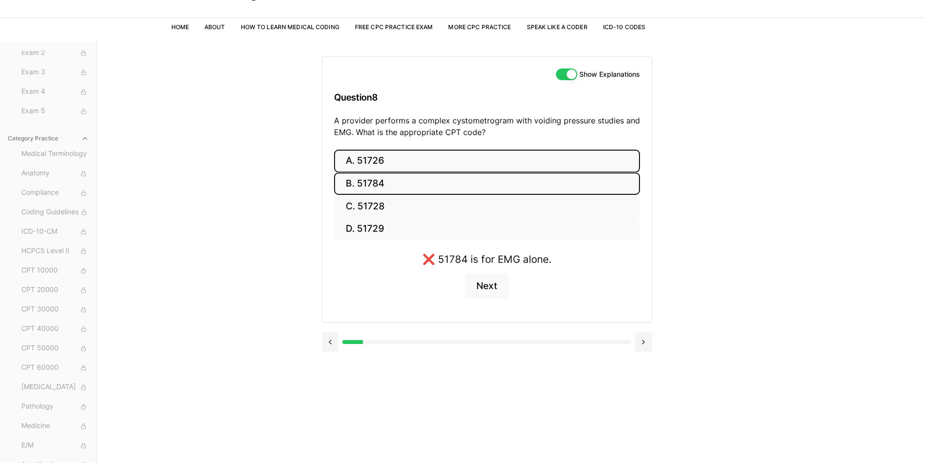
click at [421, 164] on button "A. 51726" at bounding box center [487, 161] width 306 height 23
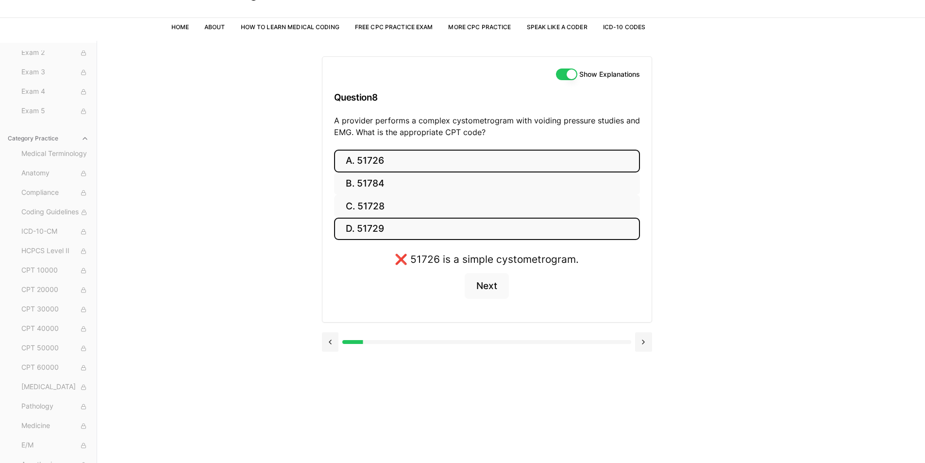
click at [402, 220] on button "D. 51729" at bounding box center [487, 229] width 306 height 23
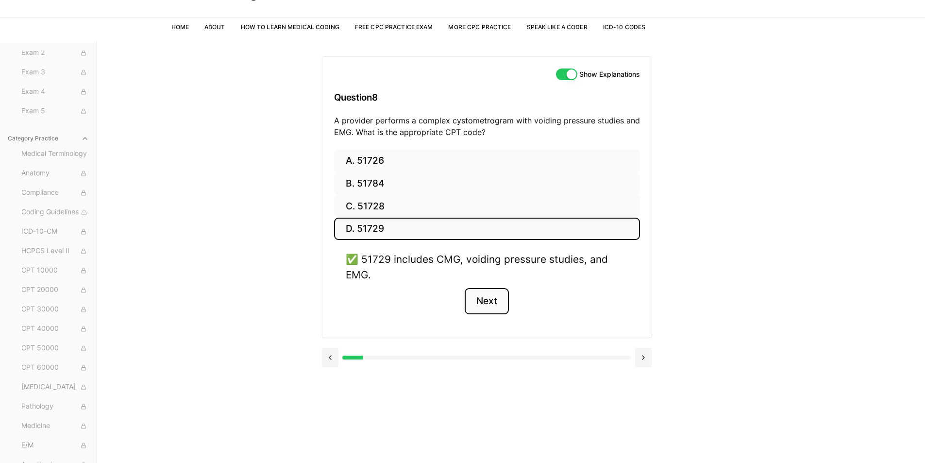
click at [485, 301] on button "Next" at bounding box center [487, 301] width 44 height 26
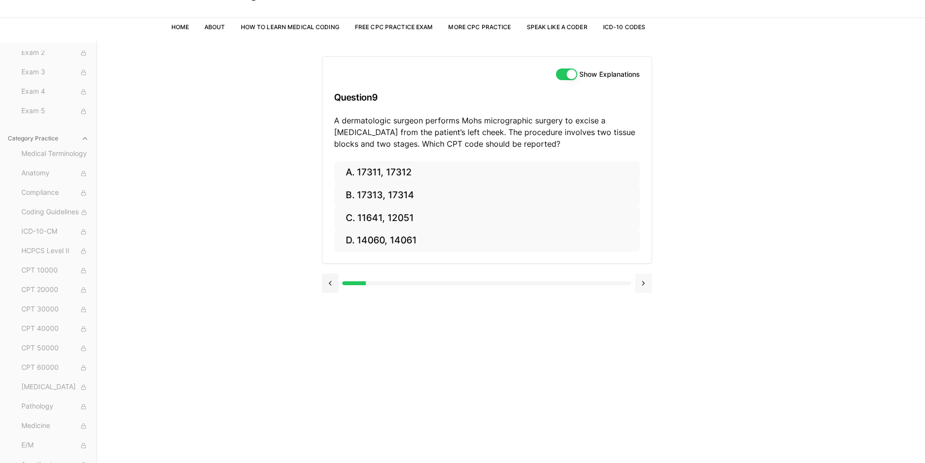
click at [638, 278] on button at bounding box center [643, 282] width 17 height 19
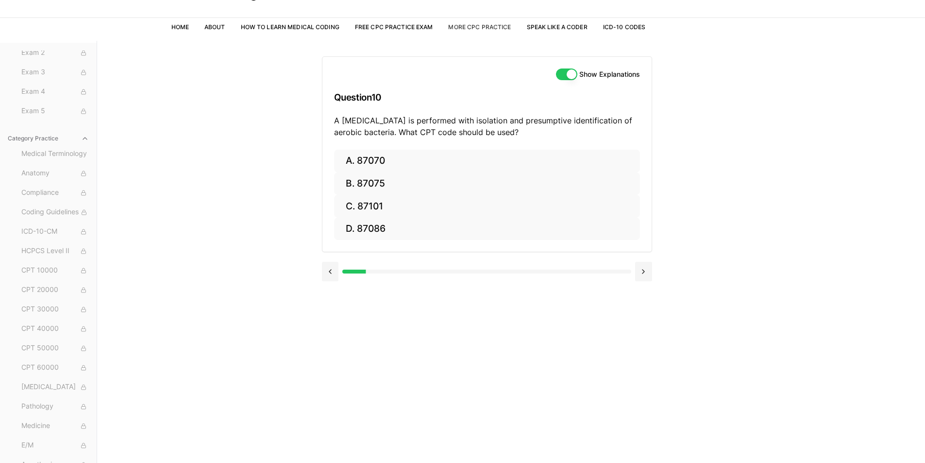
click at [494, 24] on link "More CPC Practice" at bounding box center [479, 26] width 63 height 7
click at [410, 21] on nav "Home About How to Learn Medical Coding Free CPC Practice Exam More CPC Practice…" at bounding box center [408, 27] width 474 height 27
click at [411, 25] on link "Free CPC Practice Exam" at bounding box center [394, 26] width 78 height 7
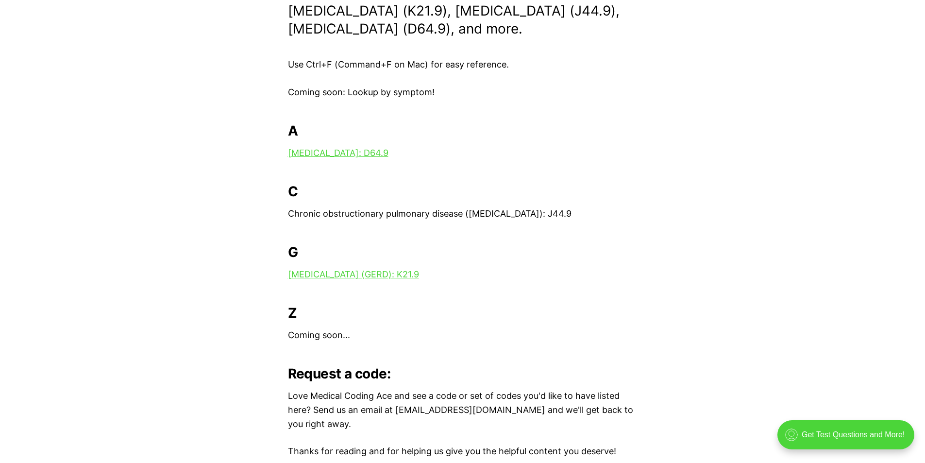
scroll to position [97, 0]
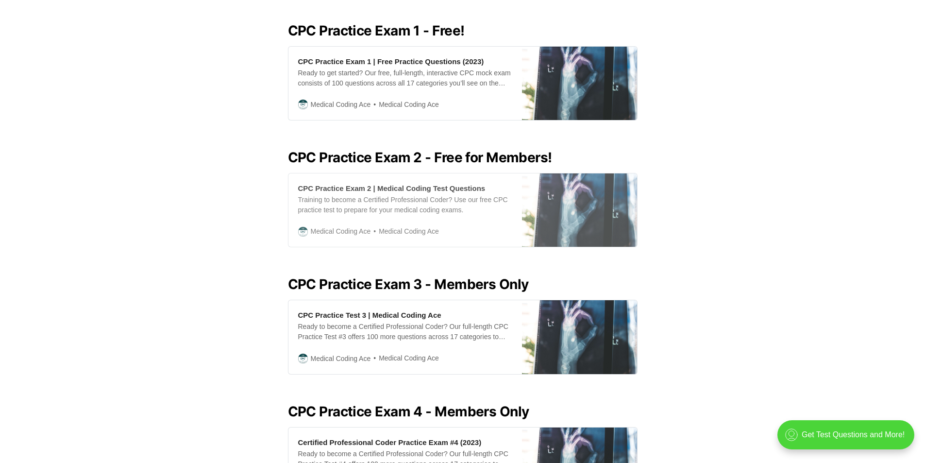
scroll to position [460, 0]
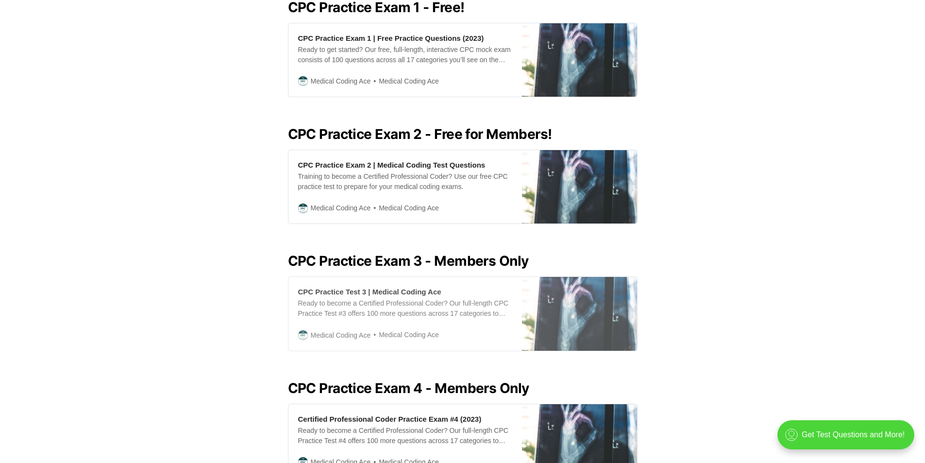
click at [485, 299] on div "Ready to become a Certified Professional Coder? Our full-length CPC Practice Te…" at bounding box center [405, 308] width 214 height 20
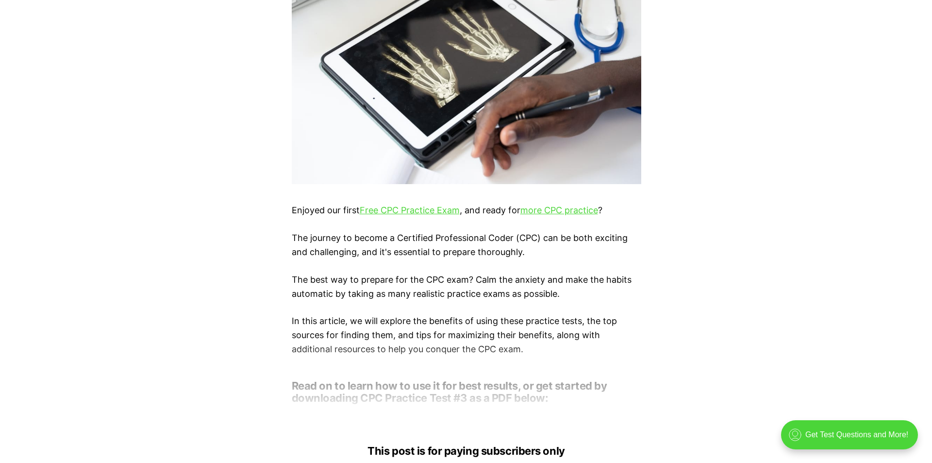
scroll to position [534, 0]
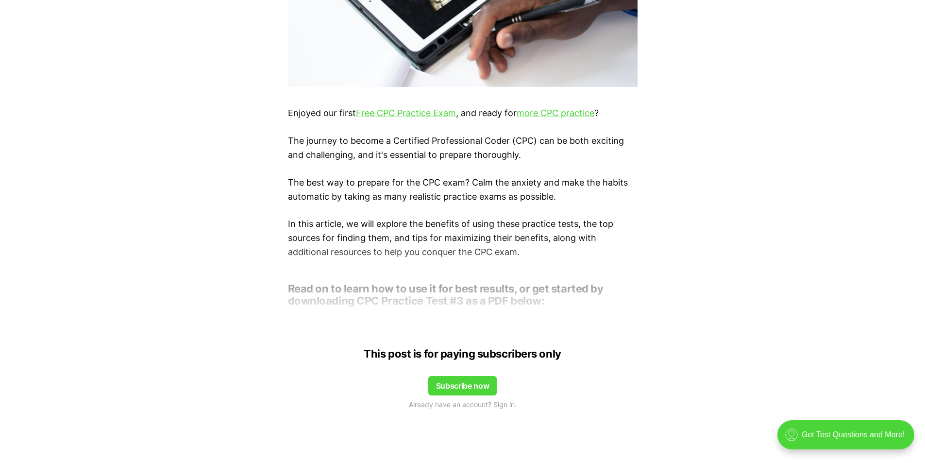
click at [469, 387] on button "Subscribe now" at bounding box center [462, 385] width 69 height 19
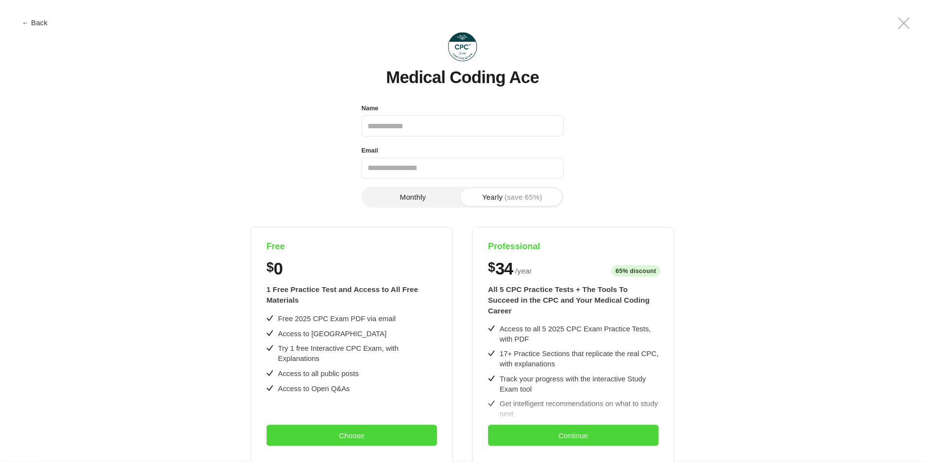
scroll to position [0, 0]
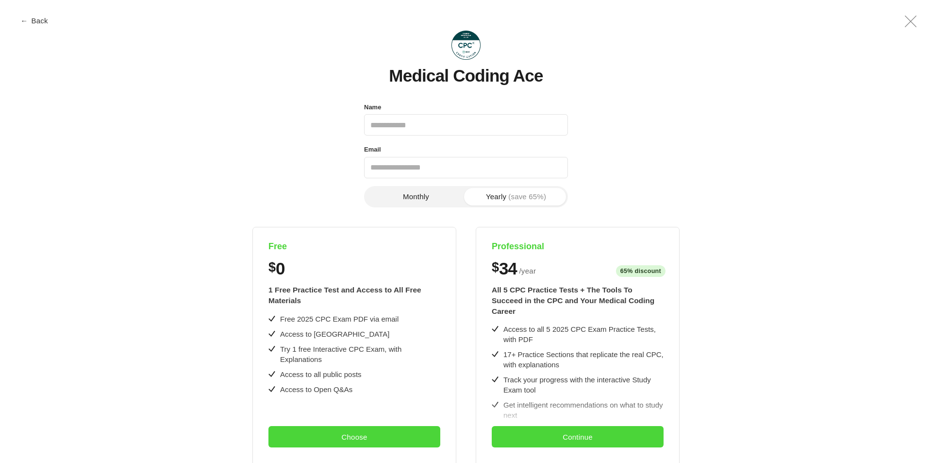
click at [28, 22] on button "← Back" at bounding box center [35, 20] width 39 height 7
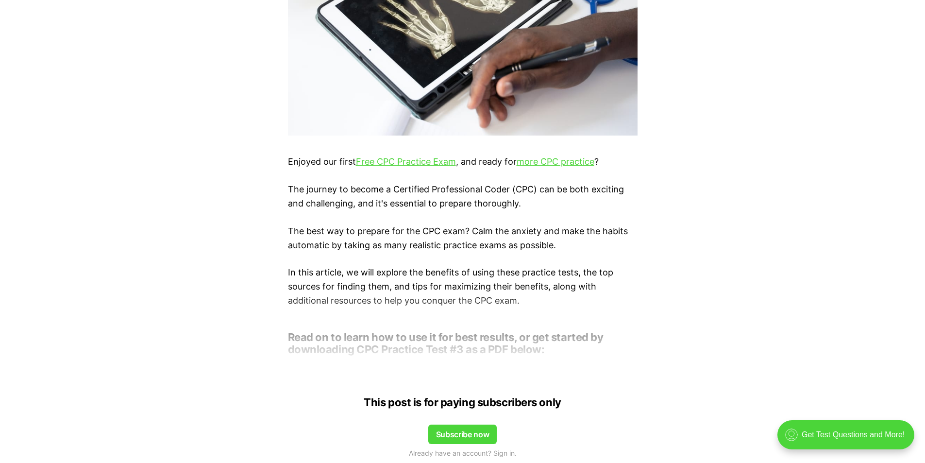
scroll to position [340, 0]
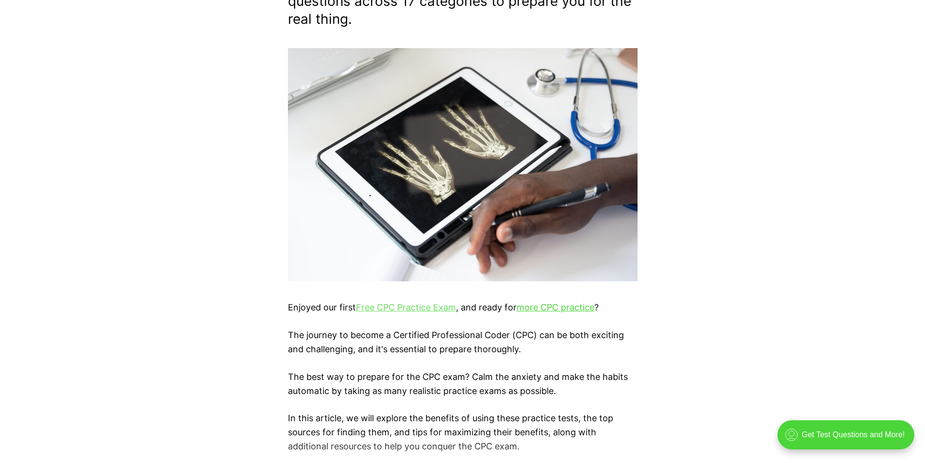
click at [438, 307] on link "Free CPC Practice Exam" at bounding box center [406, 307] width 100 height 10
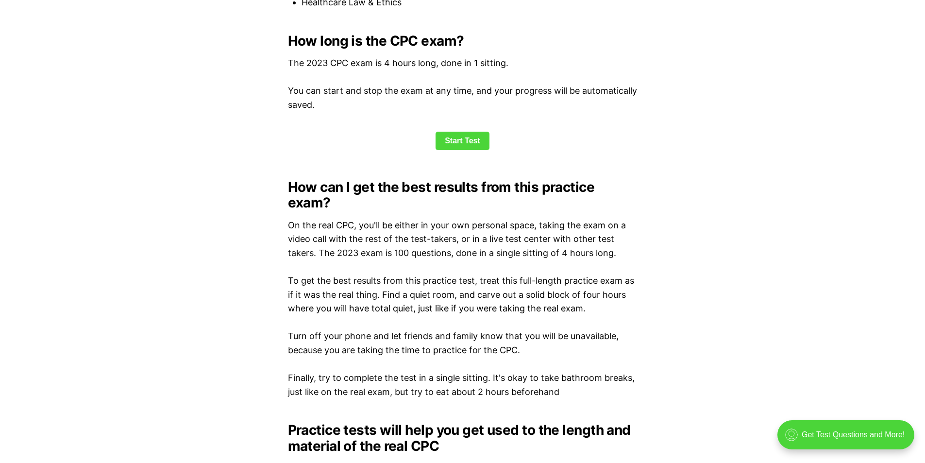
scroll to position [1457, 0]
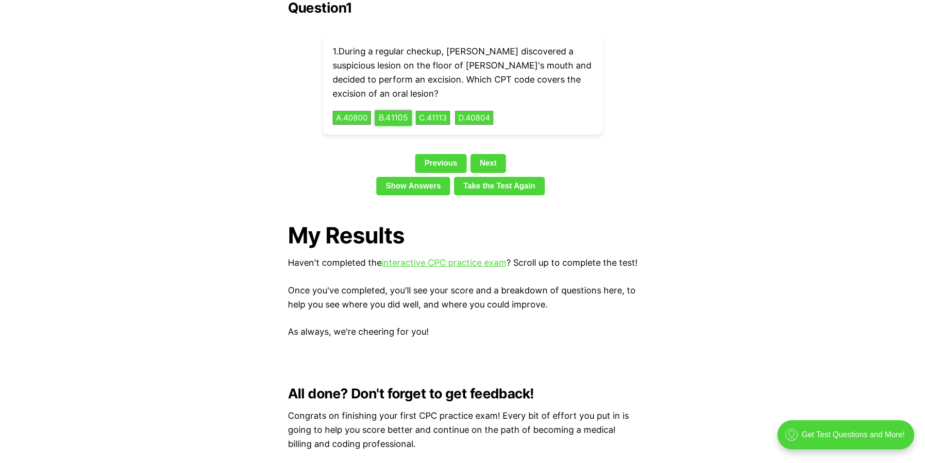
click at [404, 123] on button "B . 41105" at bounding box center [393, 117] width 37 height 15
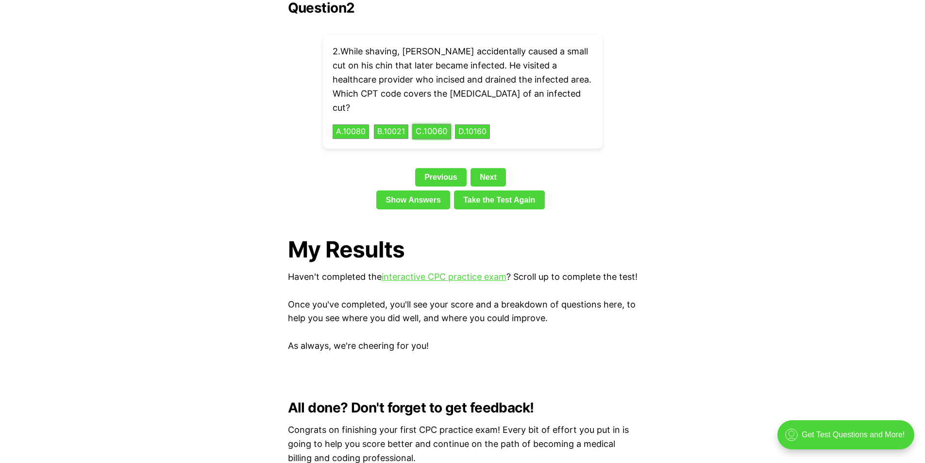
click at [433, 124] on button "C . 10060" at bounding box center [431, 131] width 39 height 15
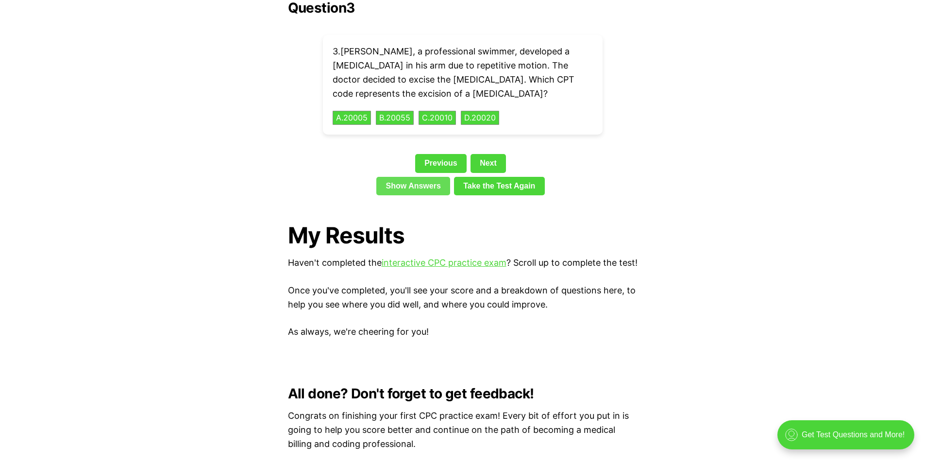
click at [422, 177] on link "Show Answers" at bounding box center [413, 186] width 74 height 18
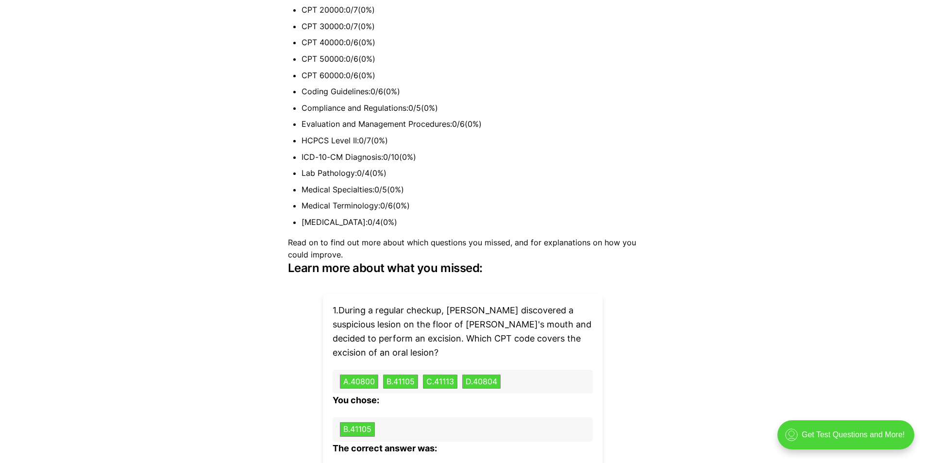
scroll to position [2797, 0]
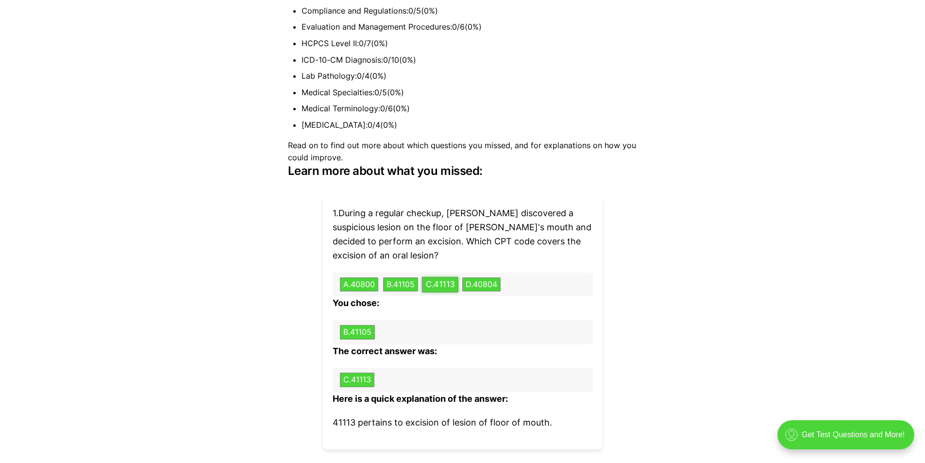
click at [441, 287] on button "C . 41113" at bounding box center [440, 284] width 36 height 15
click at [365, 284] on button "A . 40800" at bounding box center [359, 284] width 40 height 15
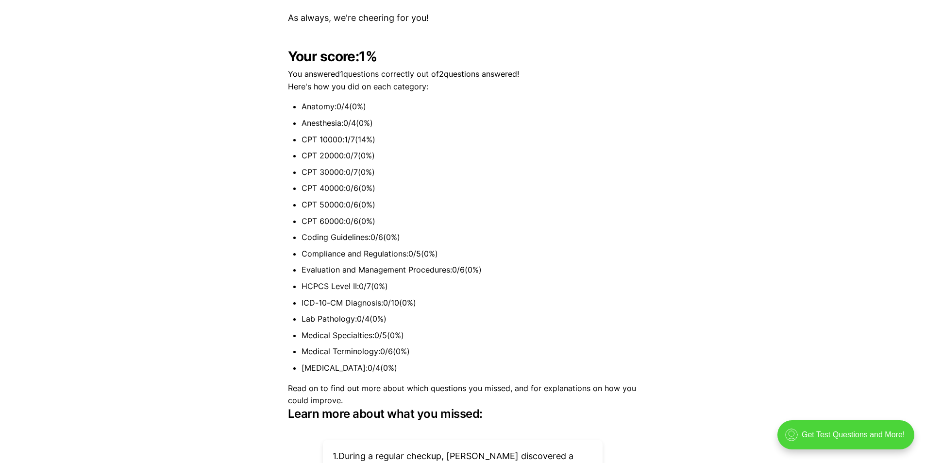
scroll to position [2700, 0]
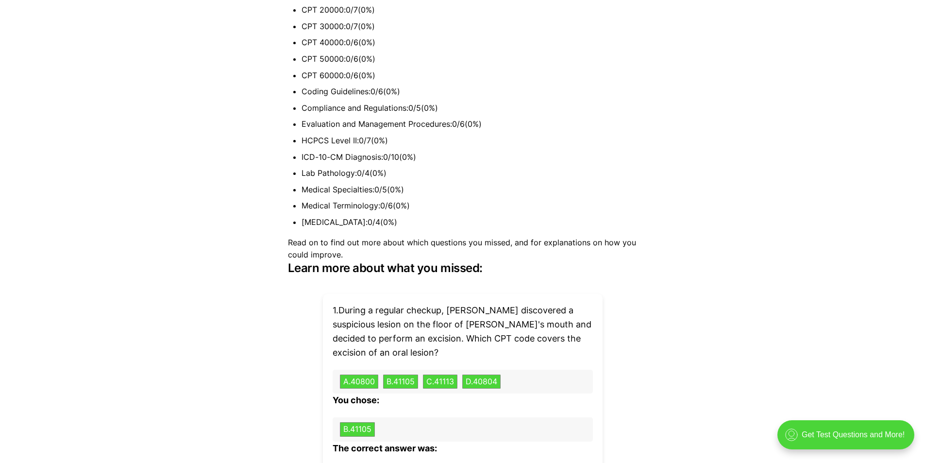
scroll to position [2241, 0]
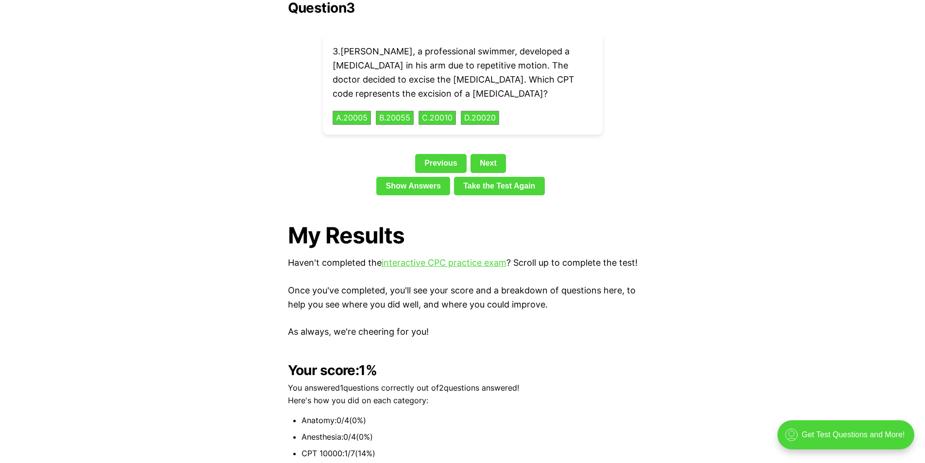
scroll to position [1457, 0]
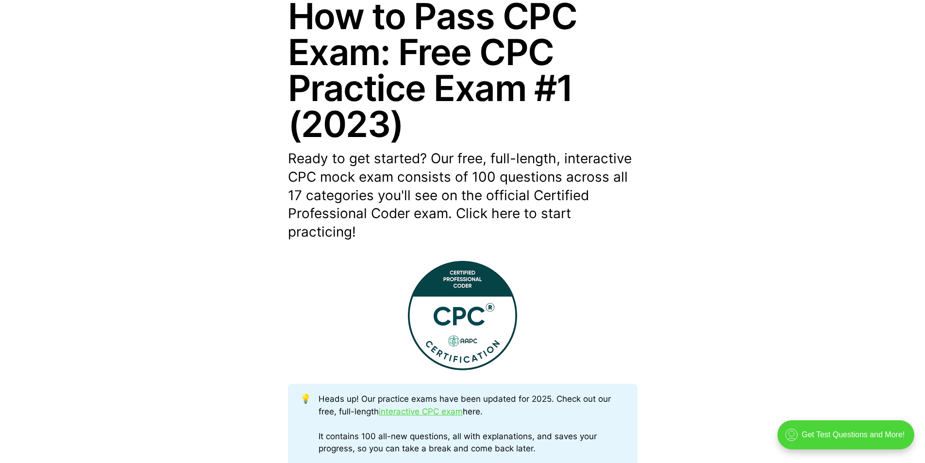
scroll to position [0, 0]
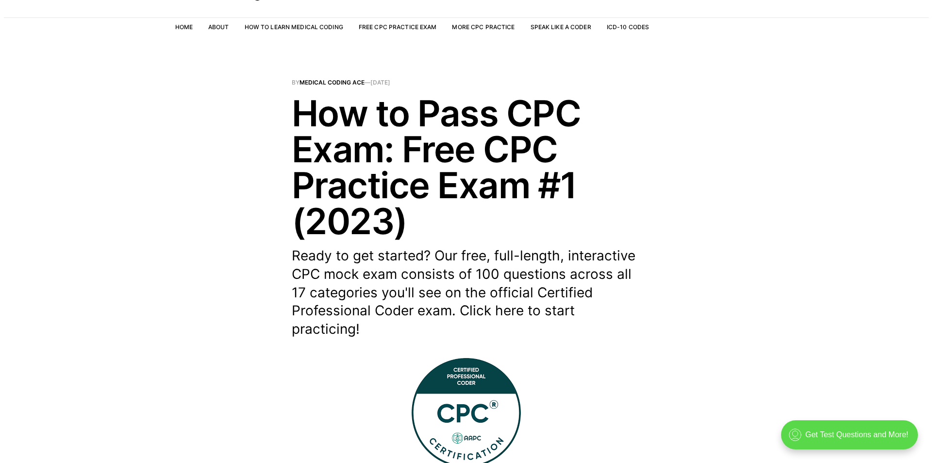
click at [818, 439] on div ".cls-1{fill:none;stroke:currentColor;stroke-linecap:round;stroke-linejoin:round…" at bounding box center [849, 434] width 137 height 29
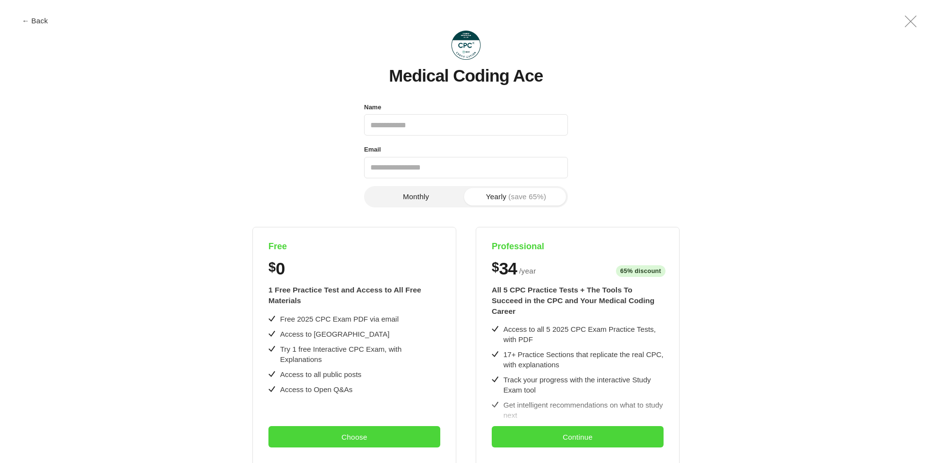
scroll to position [0, 0]
click at [389, 443] on button "Choose" at bounding box center [354, 436] width 172 height 21
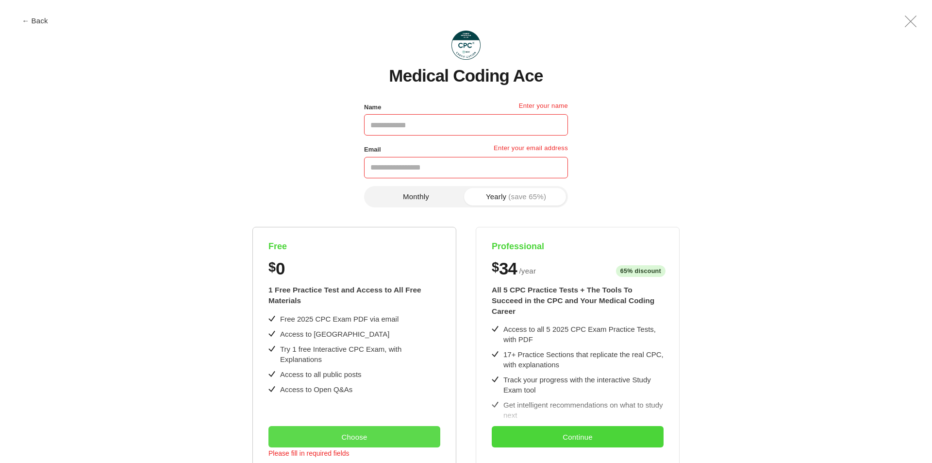
click at [386, 436] on button "Choose" at bounding box center [354, 436] width 172 height 21
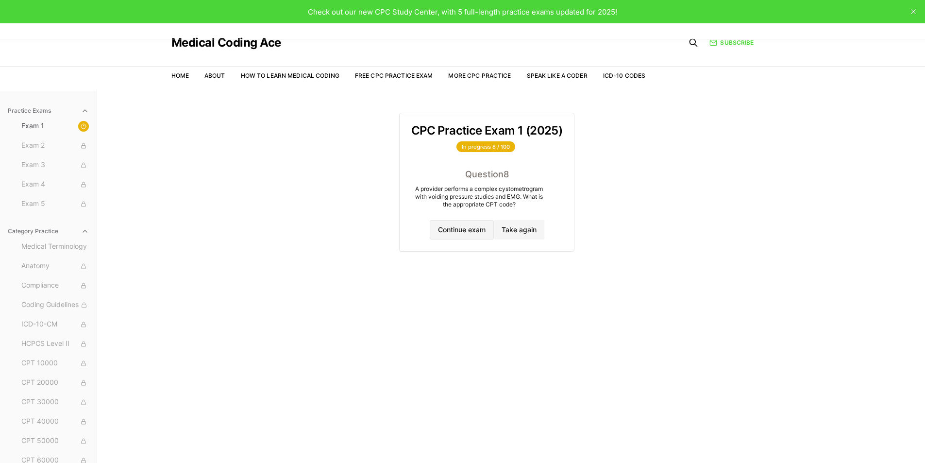
click at [477, 230] on button "Continue exam" at bounding box center [462, 229] width 64 height 19
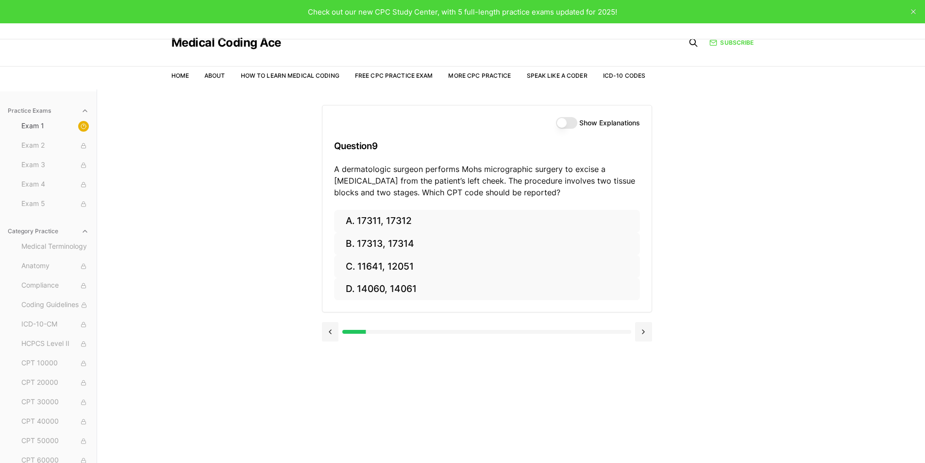
click at [566, 123] on button "Show Explanations" at bounding box center [566, 123] width 21 height 12
click at [784, 51] on header "Medical Coding Ace Home About How to Learn Medical Coding Free CPC Practice Exa…" at bounding box center [462, 56] width 925 height 66
click at [50, 150] on span "Exam 2" at bounding box center [54, 145] width 67 height 11
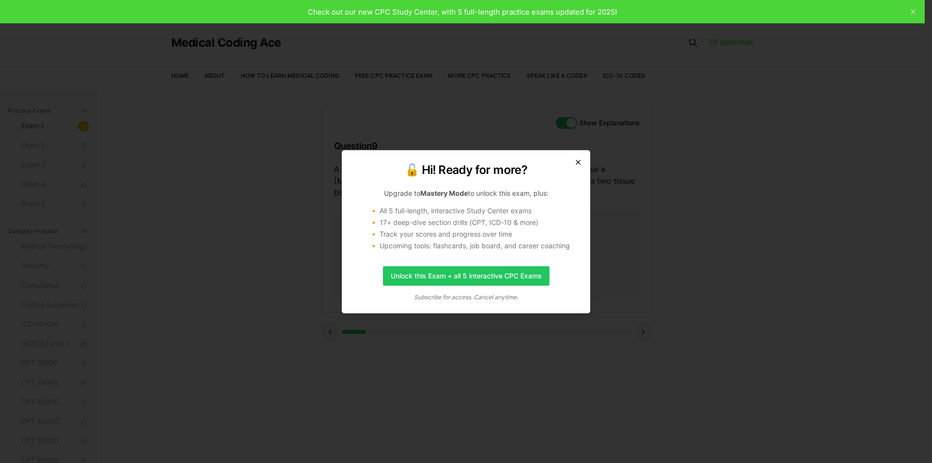
click at [575, 160] on icon "button" at bounding box center [578, 162] width 8 height 8
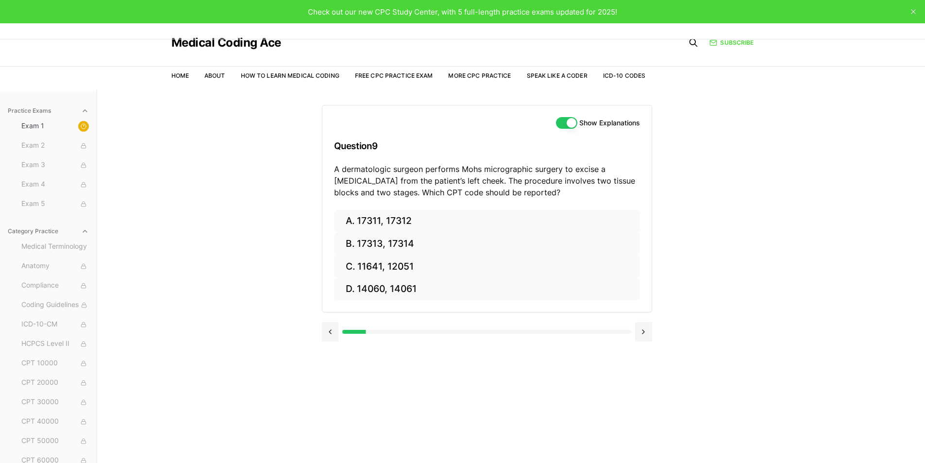
scroll to position [44, 0]
click at [27, 205] on span "Medical Terminology" at bounding box center [54, 202] width 67 height 11
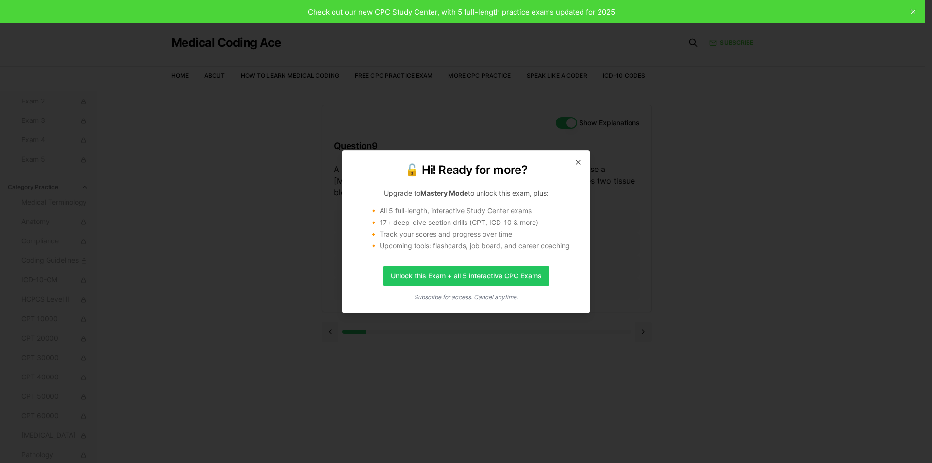
click at [575, 154] on div "🔓 Hi! Ready for more? Upgrade to Mastery Mode to unlock this exam, plus: 🔸 All …" at bounding box center [466, 231] width 249 height 163
click at [577, 162] on icon "button" at bounding box center [578, 162] width 8 height 8
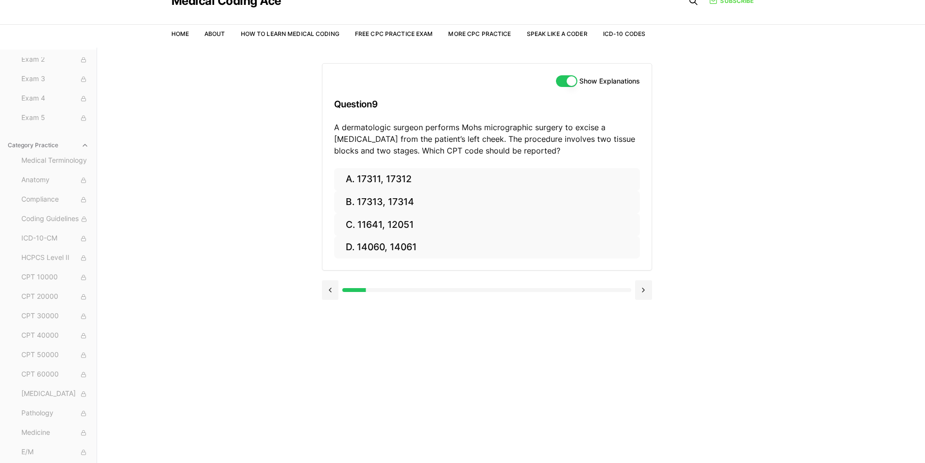
scroll to position [0, 0]
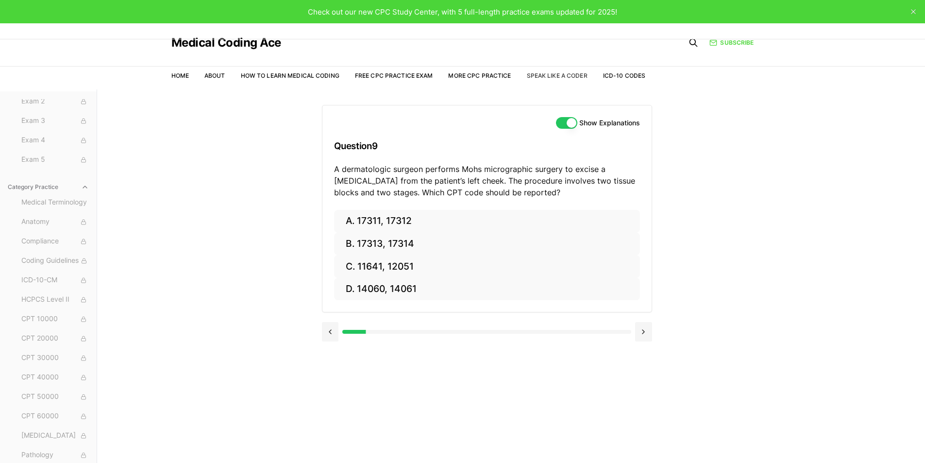
click at [567, 75] on link "Speak Like a Coder" at bounding box center [557, 75] width 61 height 7
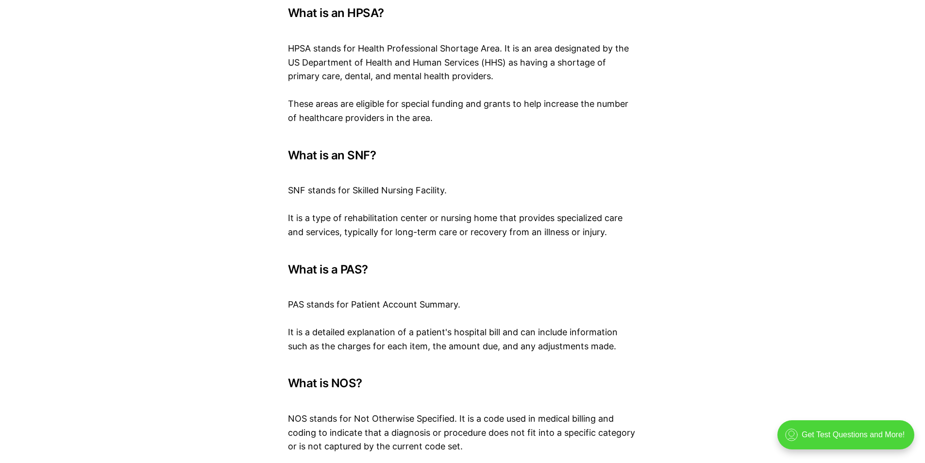
scroll to position [3447, 0]
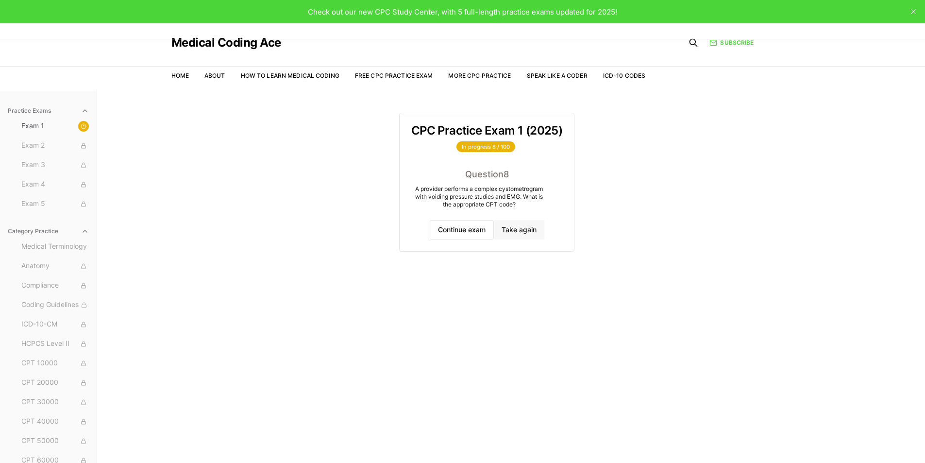
click at [507, 232] on button "Take again" at bounding box center [519, 229] width 50 height 19
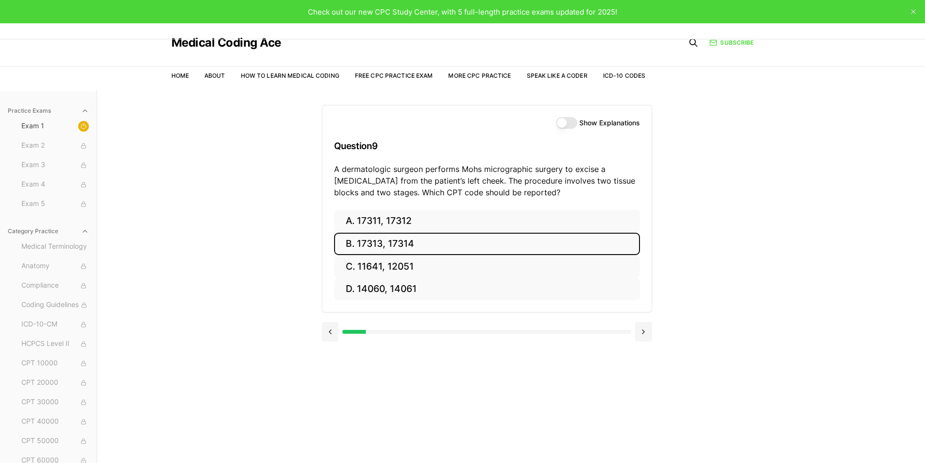
click at [495, 234] on button "B. 17313, 17314" at bounding box center [487, 244] width 306 height 23
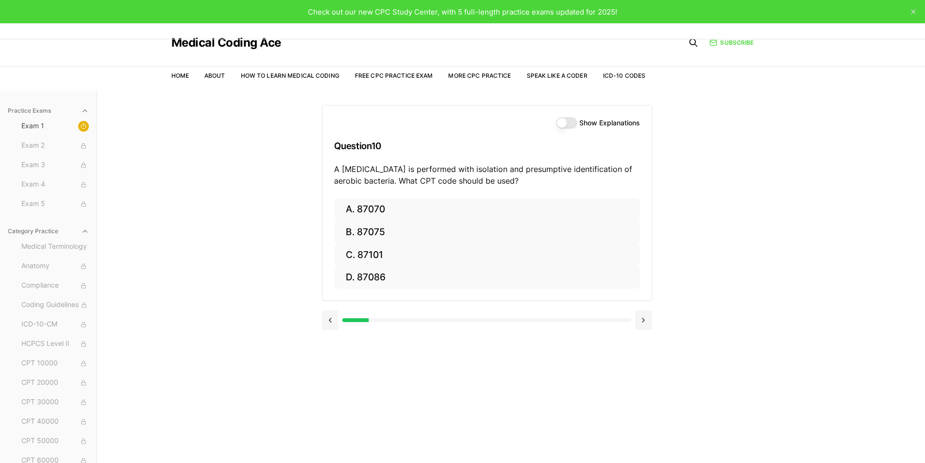
click at [558, 121] on button "Show Explanations" at bounding box center [566, 123] width 21 height 12
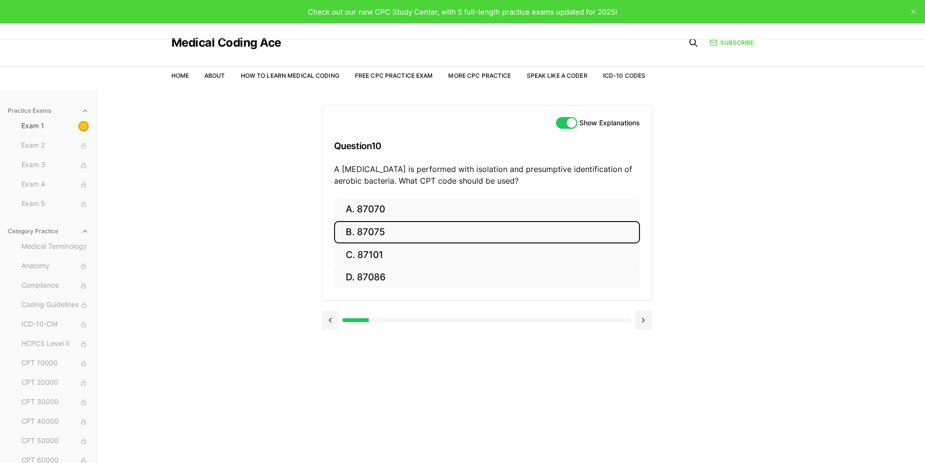
click at [444, 235] on button "B. 87075" at bounding box center [487, 232] width 306 height 23
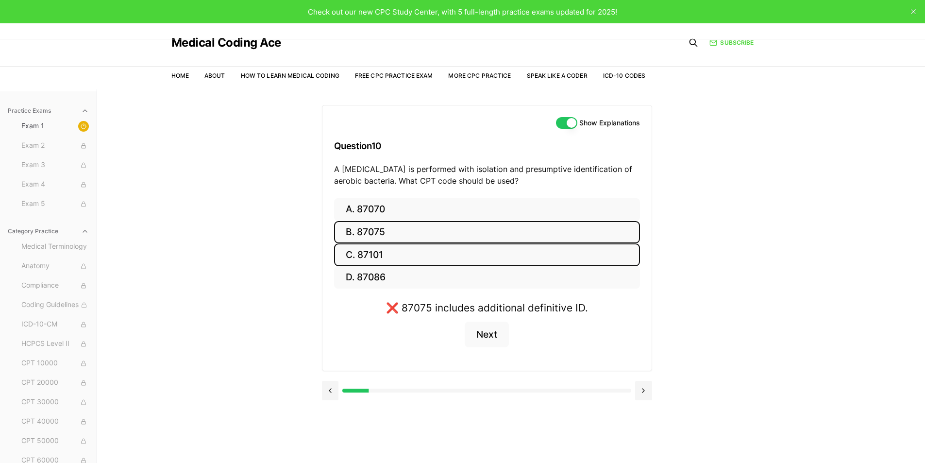
click at [436, 257] on button "C. 87101" at bounding box center [487, 254] width 306 height 23
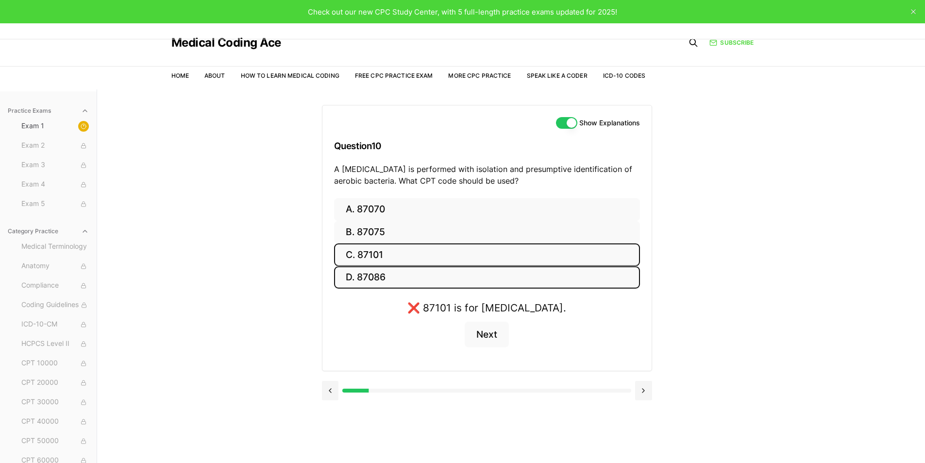
click at [436, 273] on button "D. 87086" at bounding box center [487, 277] width 306 height 23
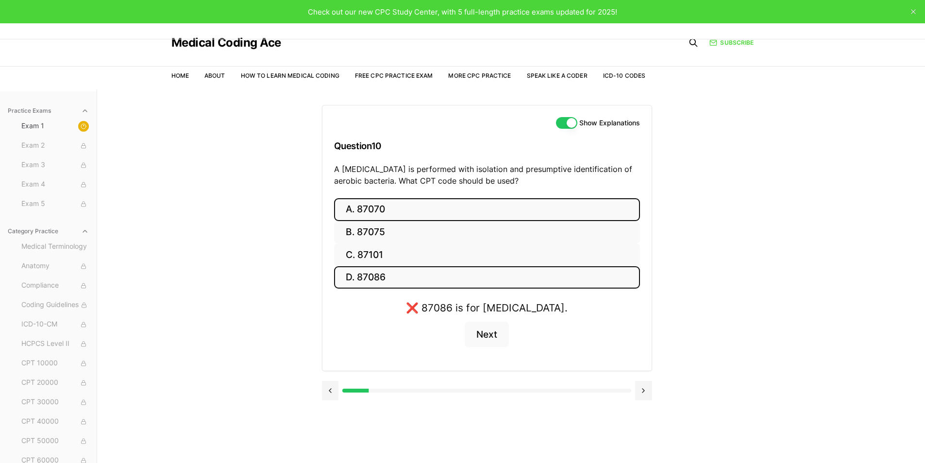
click at [427, 204] on button "A. 87070" at bounding box center [487, 209] width 306 height 23
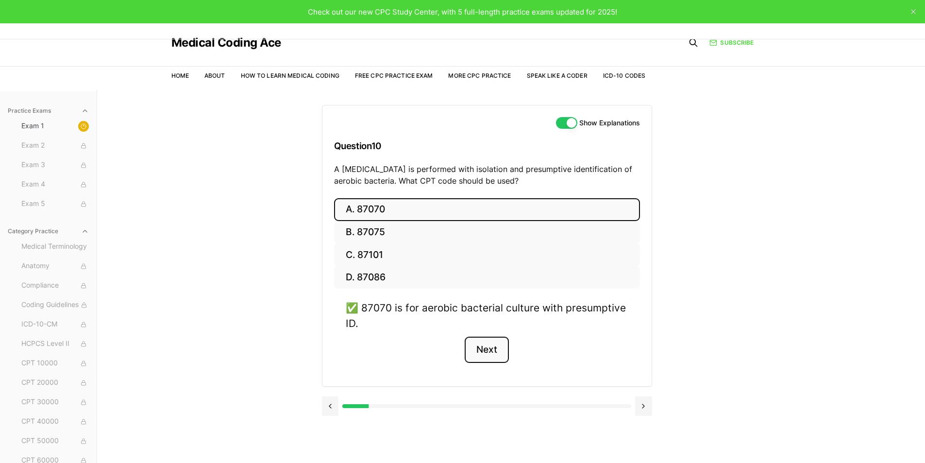
click at [480, 356] on button "Next" at bounding box center [487, 349] width 44 height 26
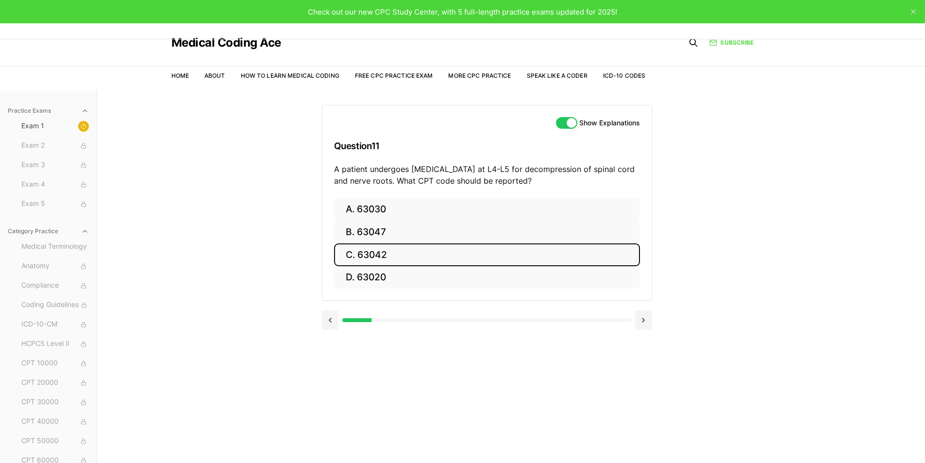
click at [416, 261] on button "C. 63042" at bounding box center [487, 254] width 306 height 23
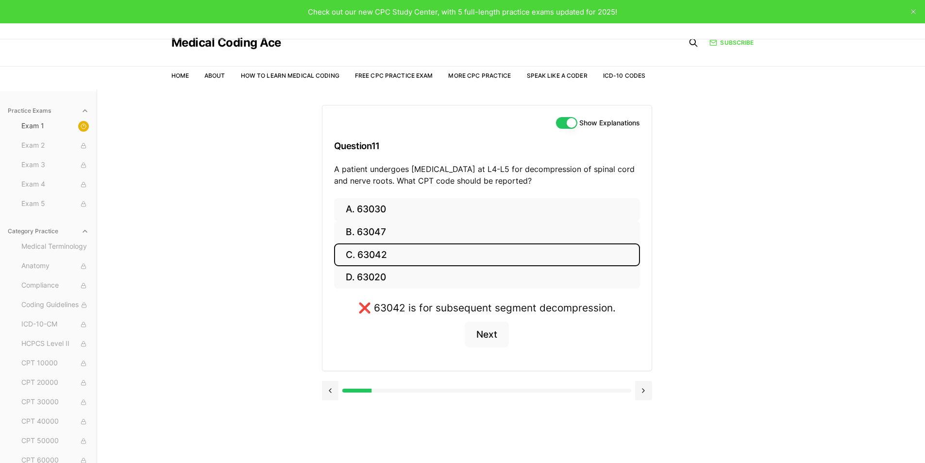
click at [417, 250] on button "C. 63042" at bounding box center [487, 254] width 306 height 23
click at [417, 241] on button "B. 63047" at bounding box center [487, 232] width 306 height 23
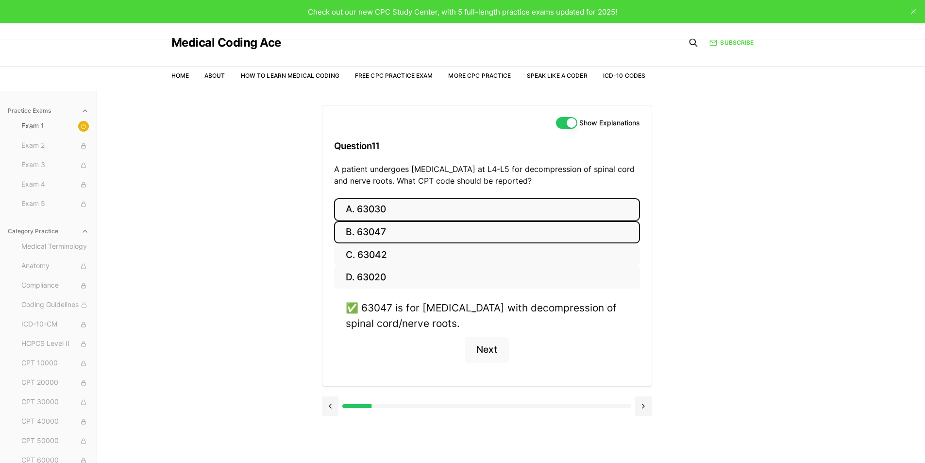
click at [424, 216] on button "A. 63030" at bounding box center [487, 209] width 306 height 23
click at [419, 247] on button "C. 63042" at bounding box center [487, 254] width 306 height 23
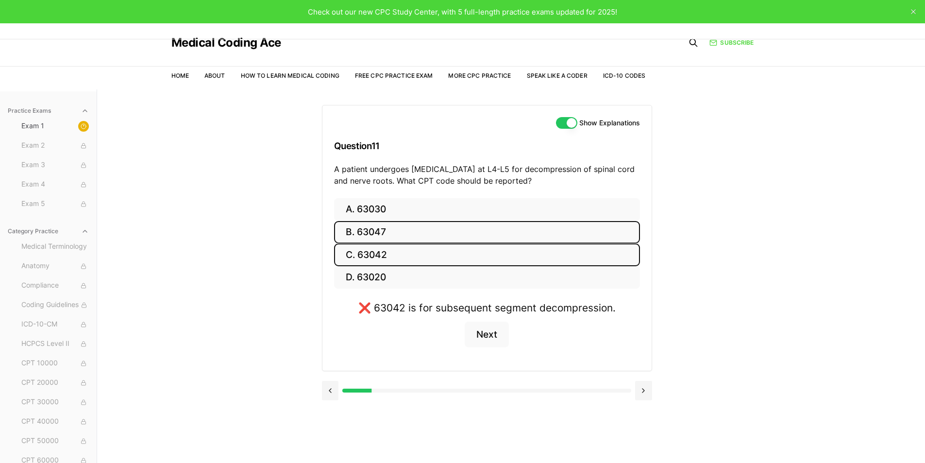
click at [424, 232] on button "B. 63047" at bounding box center [487, 232] width 306 height 23
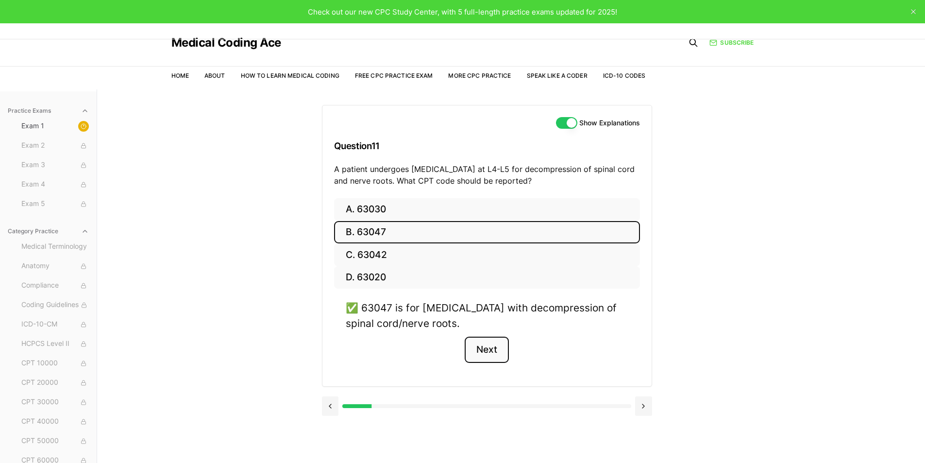
click at [484, 342] on button "Next" at bounding box center [487, 349] width 44 height 26
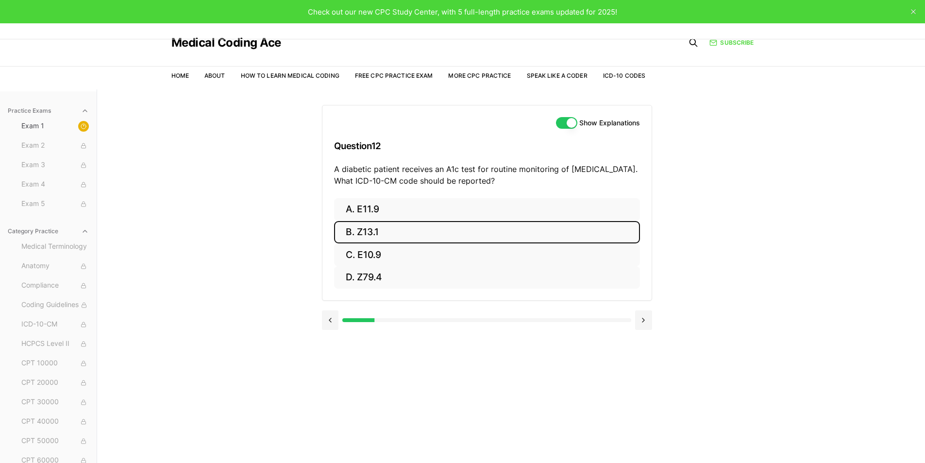
click at [442, 236] on button "B. Z13.1" at bounding box center [487, 232] width 306 height 23
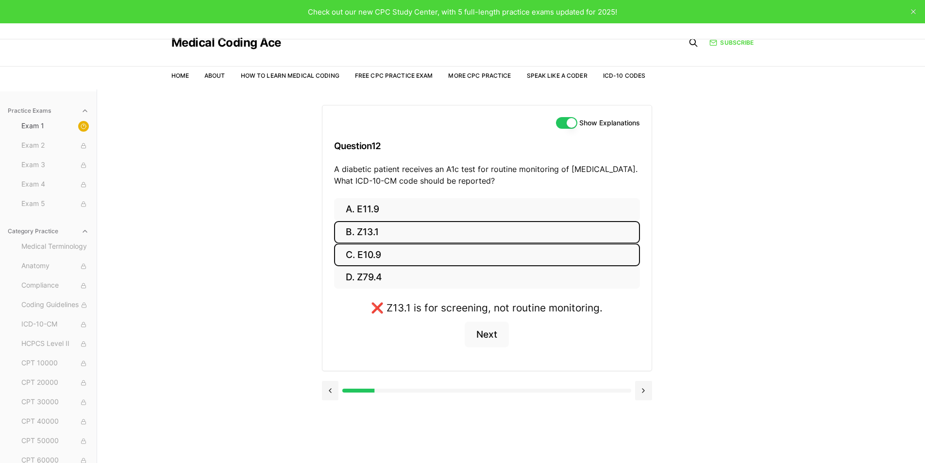
click at [450, 259] on button "C. E10.9" at bounding box center [487, 254] width 306 height 23
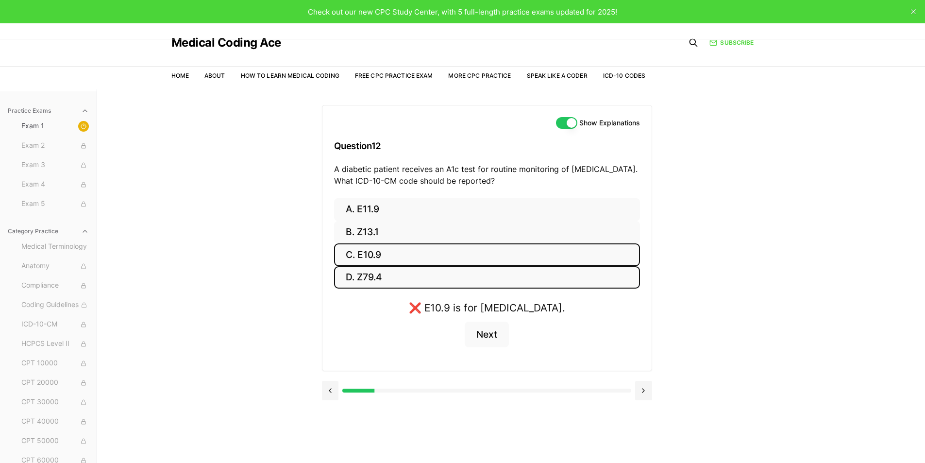
click at [448, 272] on button "D. Z79.4" at bounding box center [487, 277] width 306 height 23
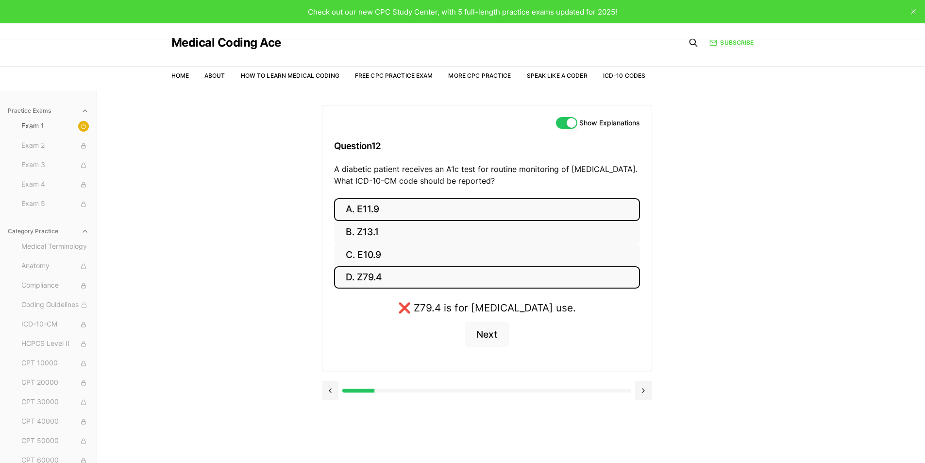
click at [458, 212] on button "A. E11.9" at bounding box center [487, 209] width 306 height 23
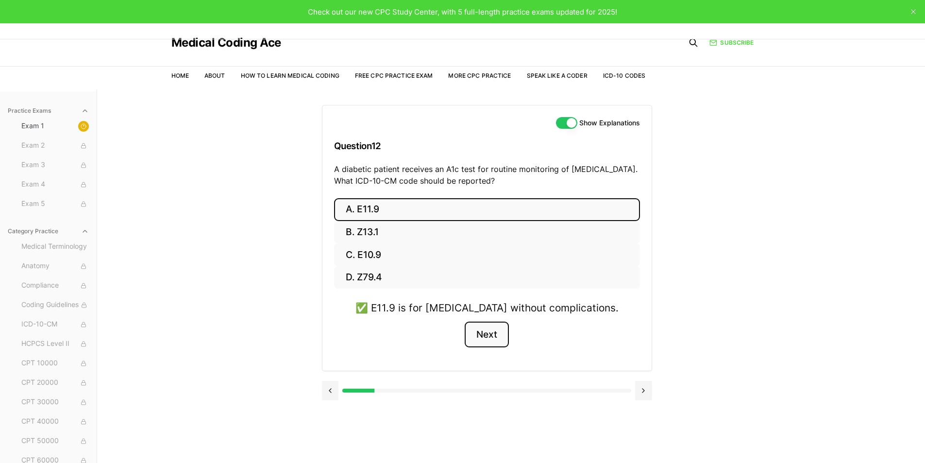
click at [486, 338] on button "Next" at bounding box center [487, 334] width 44 height 26
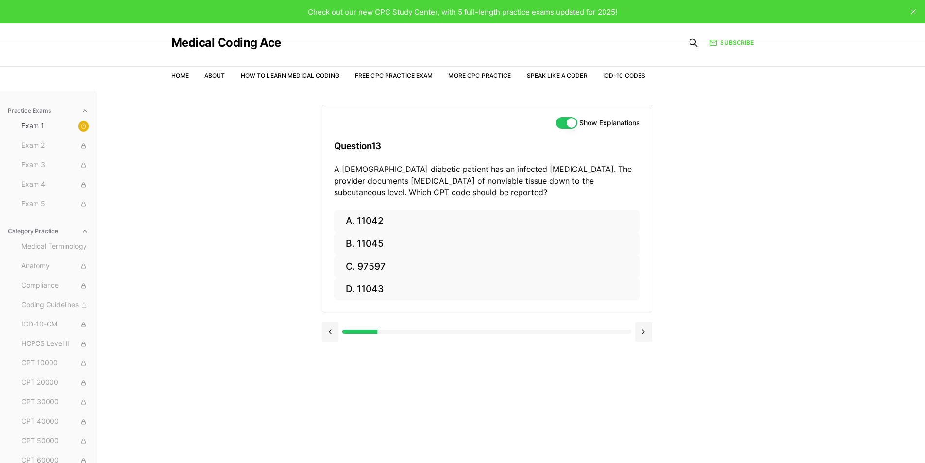
click at [915, 9] on icon "close" at bounding box center [913, 11] width 5 height 5
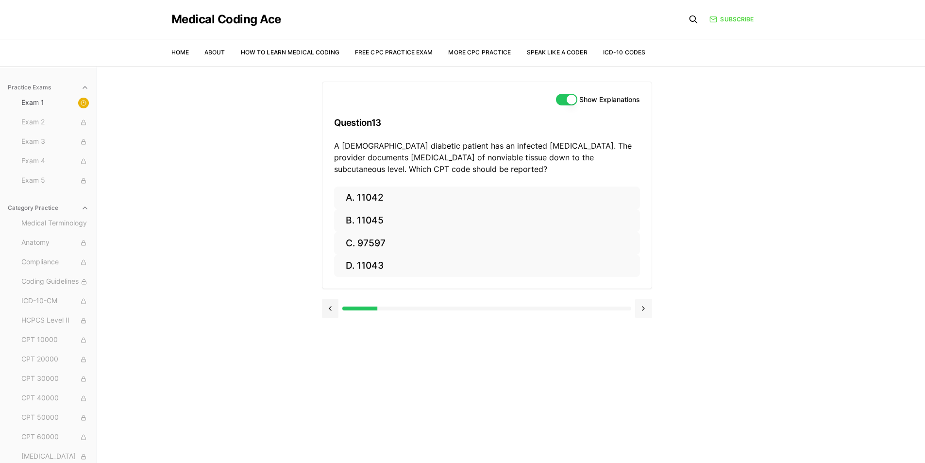
click at [647, 309] on button at bounding box center [643, 308] width 17 height 19
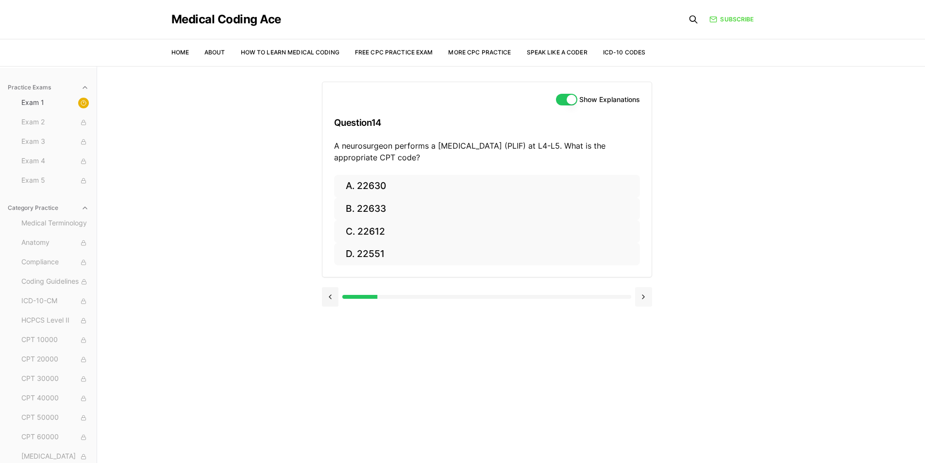
click at [647, 309] on div at bounding box center [487, 295] width 330 height 37
drag, startPoint x: 628, startPoint y: 286, endPoint x: 639, endPoint y: 290, distance: 12.4
click at [632, 287] on div at bounding box center [487, 295] width 330 height 37
click at [640, 291] on button at bounding box center [643, 296] width 17 height 19
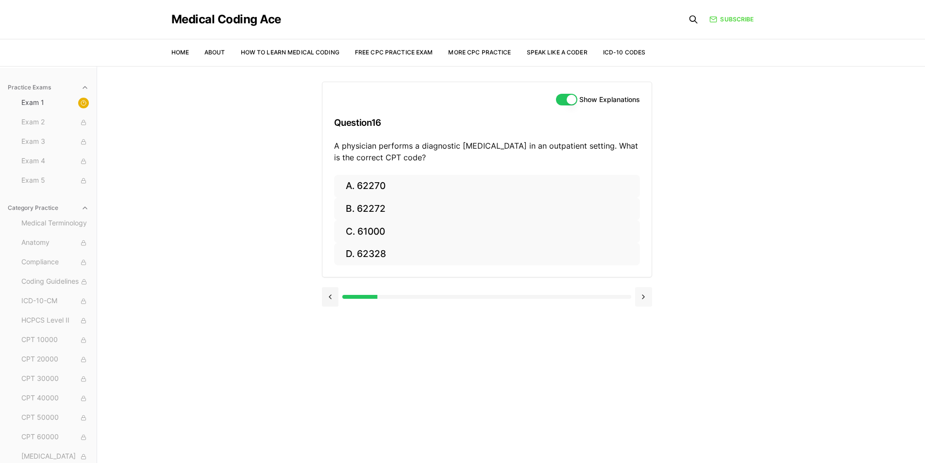
click at [640, 291] on button at bounding box center [643, 296] width 17 height 19
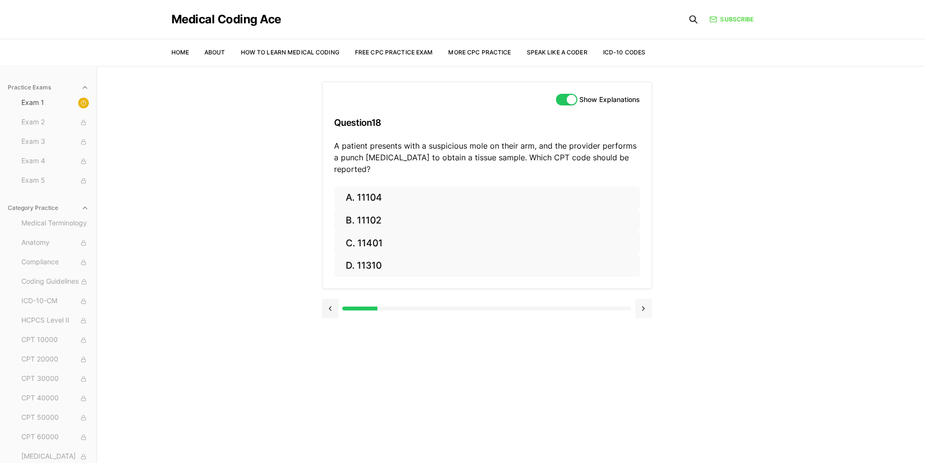
click at [640, 299] on button at bounding box center [643, 308] width 17 height 19
click at [641, 305] on button at bounding box center [643, 308] width 17 height 19
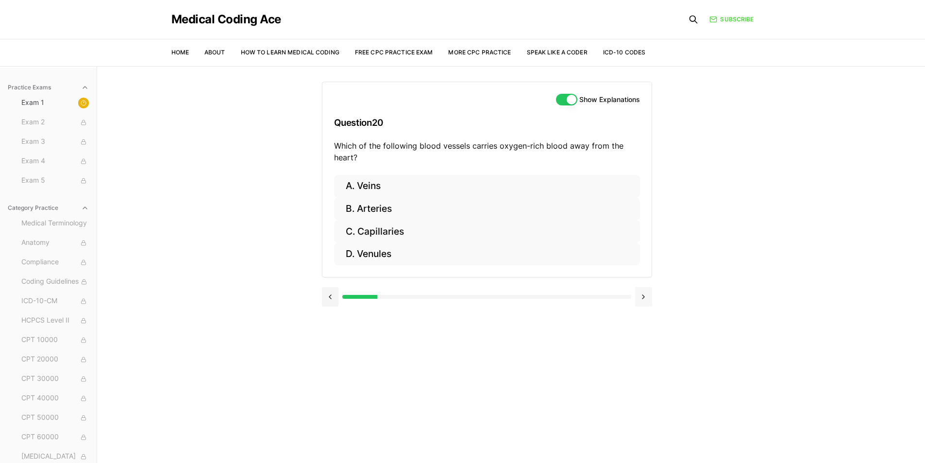
click at [641, 295] on button at bounding box center [643, 296] width 17 height 19
click at [629, 296] on div at bounding box center [486, 297] width 288 height 4
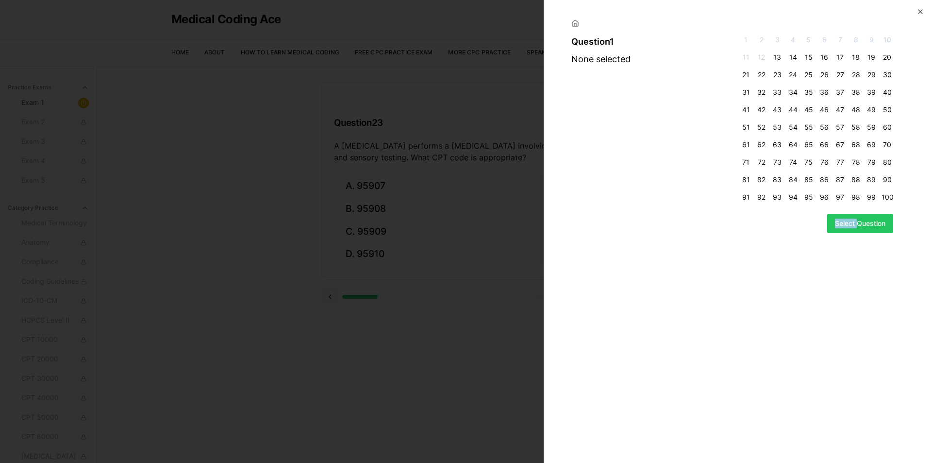
click at [629, 296] on div "Question 1 None selected 1 2 3 4 5 6 7 8 9 10 11 12 13 14 15 16 17 18 19 20 21 …" at bounding box center [738, 231] width 388 height 463
click at [672, 262] on div "Question 1 None selected 1 2 3 4 5 6 7 8 9 10 11 12 13 14 15 16 17 18 19 20 21 …" at bounding box center [738, 231] width 388 height 463
